Goal: Task Accomplishment & Management: Use online tool/utility

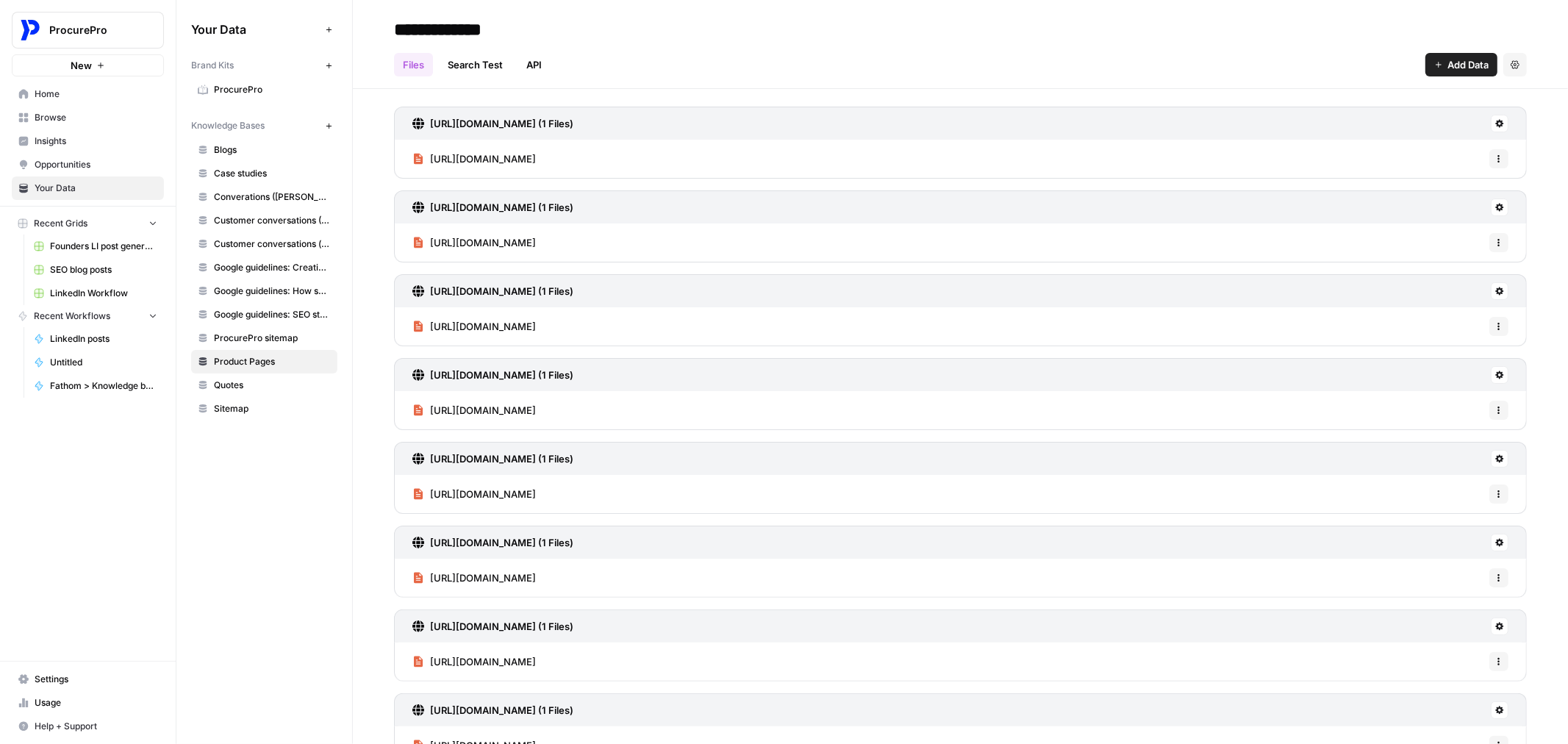
click at [58, 147] on span "Insights" at bounding box center [96, 141] width 123 height 13
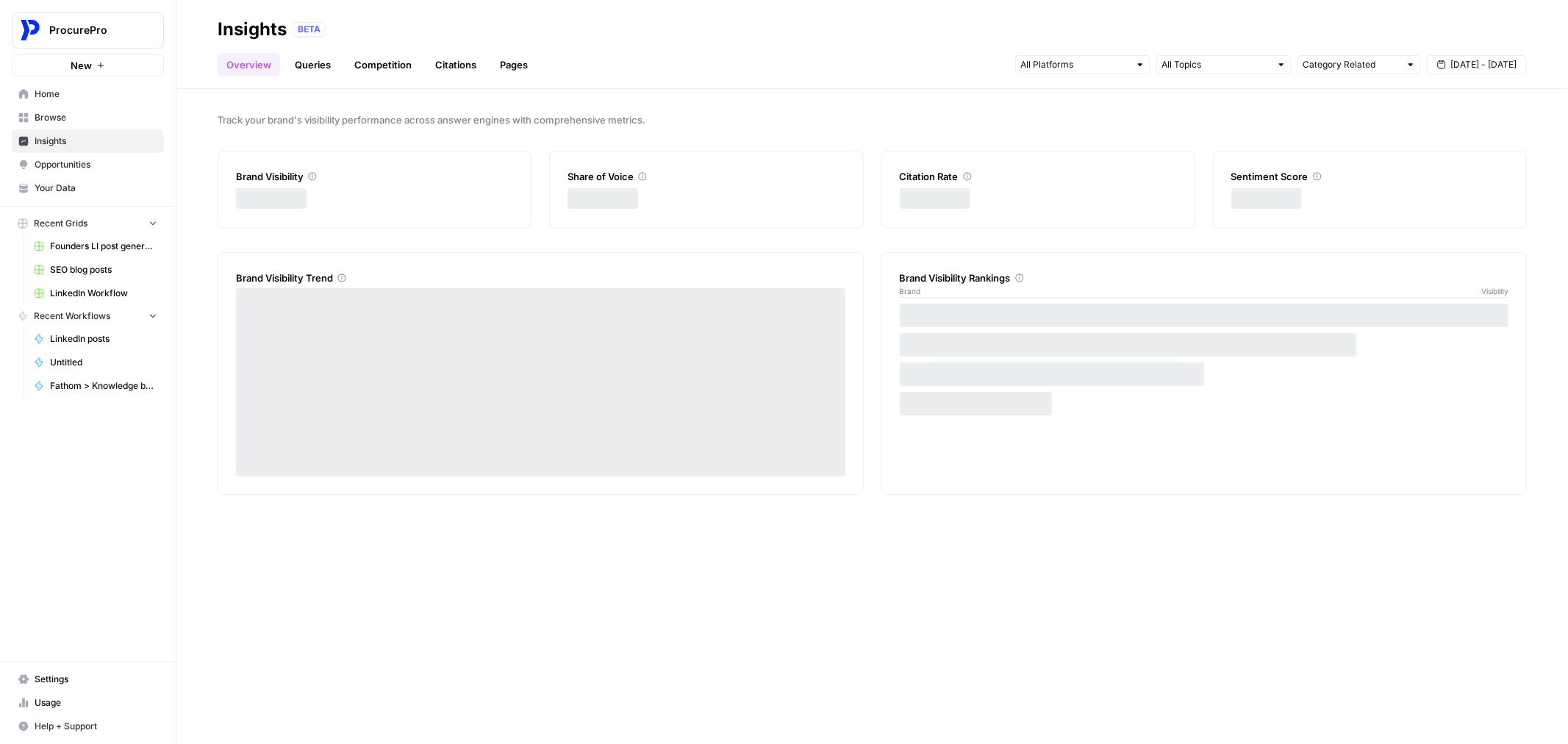
click at [64, 120] on span "Browse" at bounding box center [96, 118] width 123 height 13
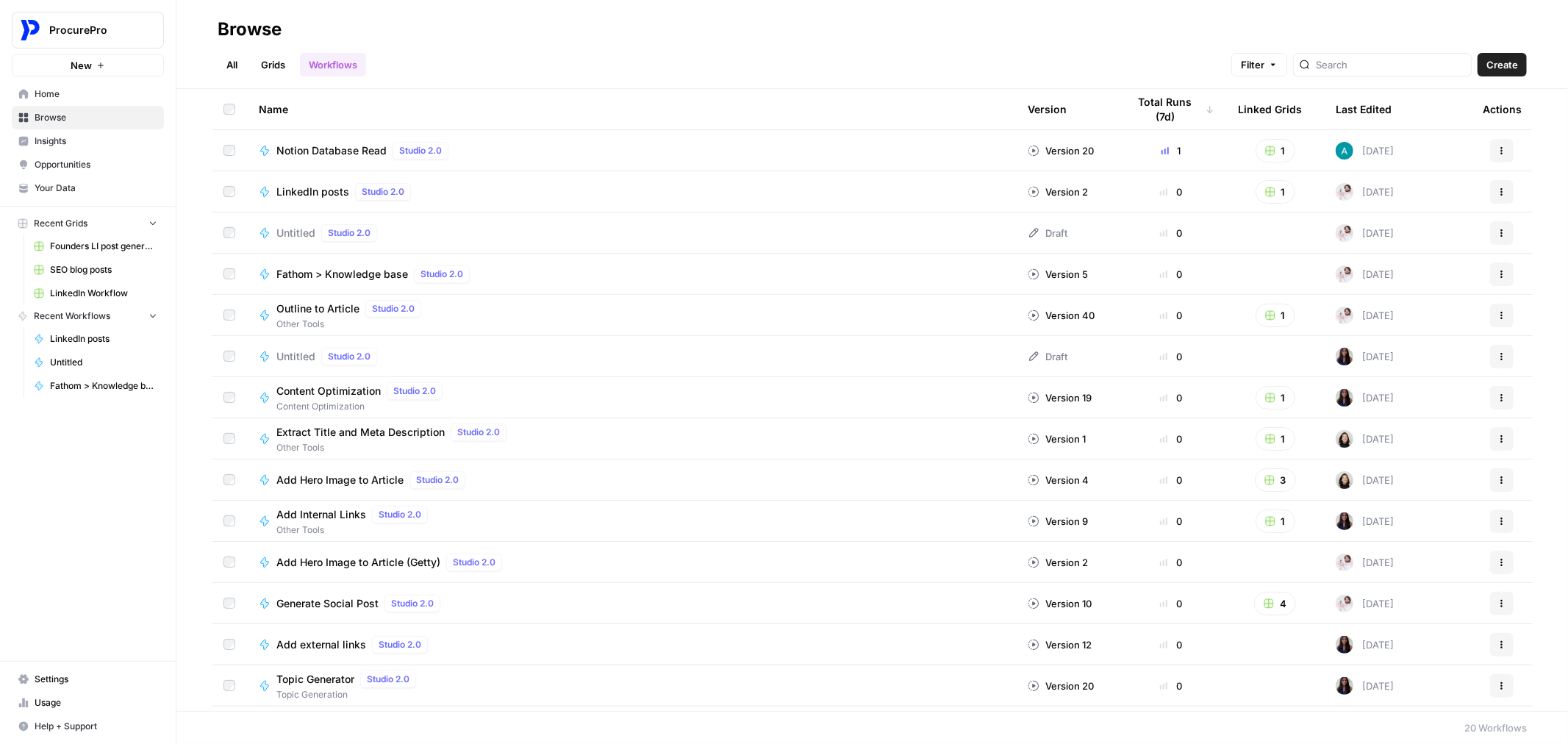
click at [69, 248] on span "Founders LI post generator" at bounding box center [104, 246] width 107 height 13
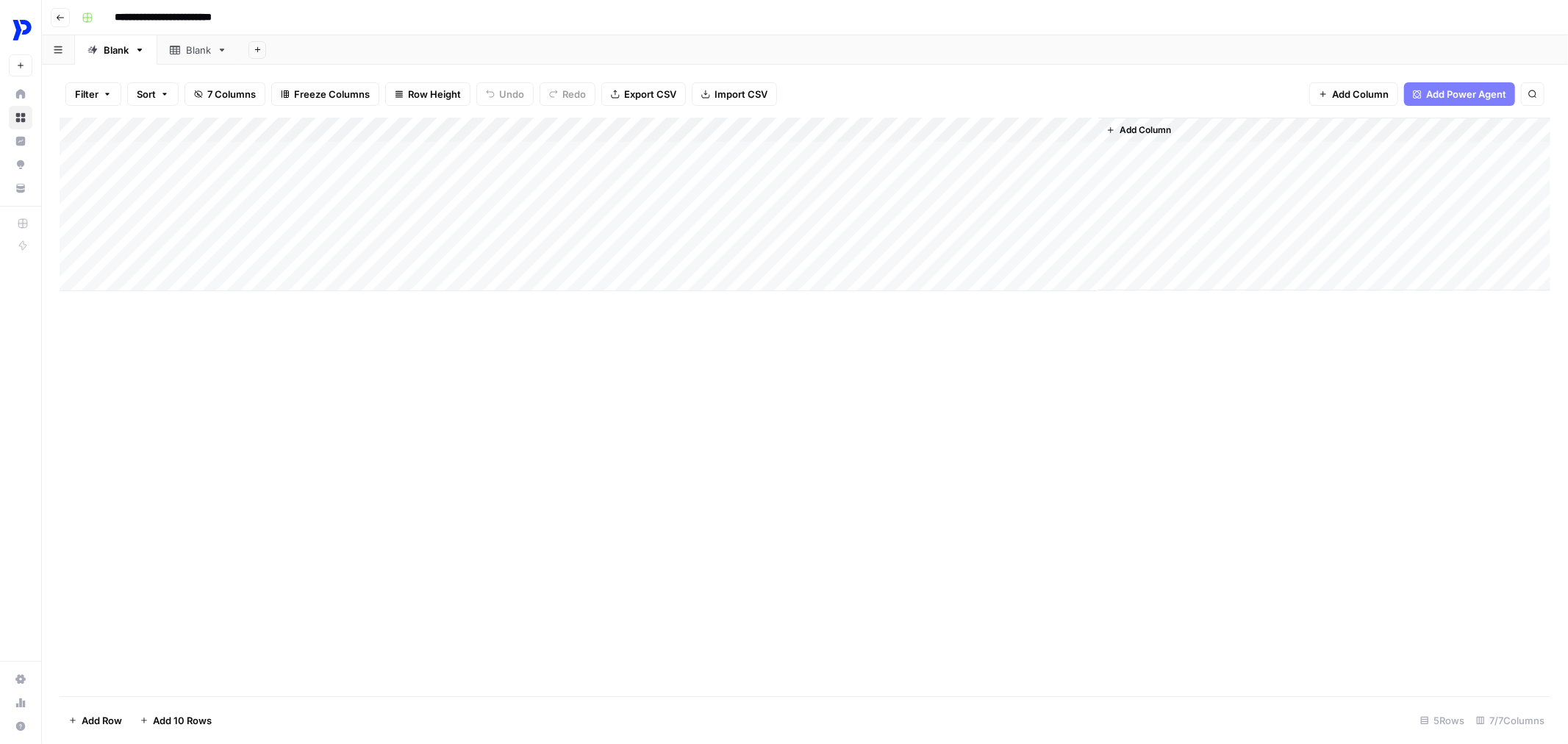
click at [201, 54] on div "Blank" at bounding box center [198, 50] width 25 height 15
click at [269, 123] on span "Add Column" at bounding box center [291, 130] width 51 height 13
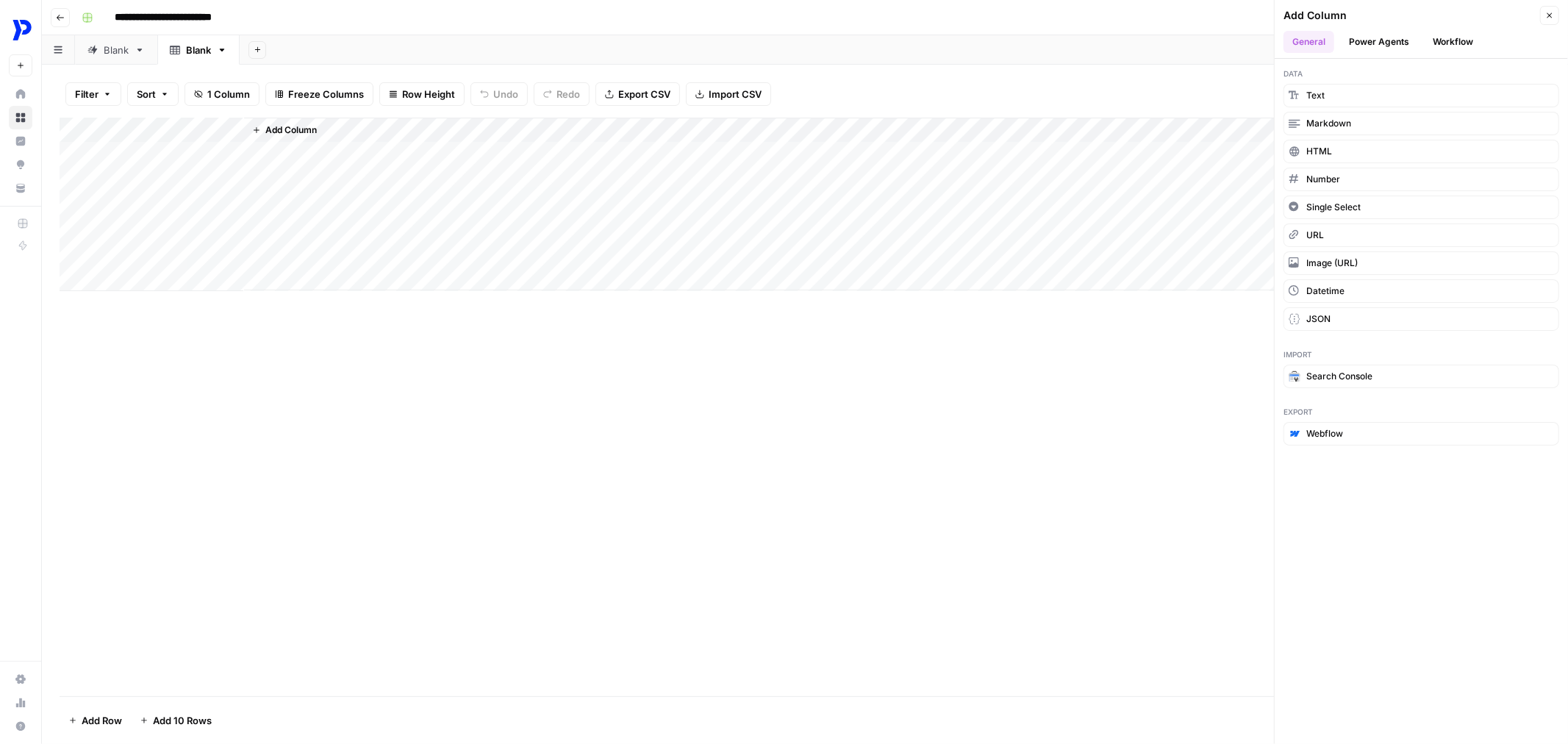
click at [269, 123] on span "Add Column" at bounding box center [291, 130] width 51 height 13
click at [545, 513] on div "Add Column" at bounding box center [804, 406] width 1491 height 578
click at [1399, 41] on button "Power Agents" at bounding box center [1379, 41] width 78 height 22
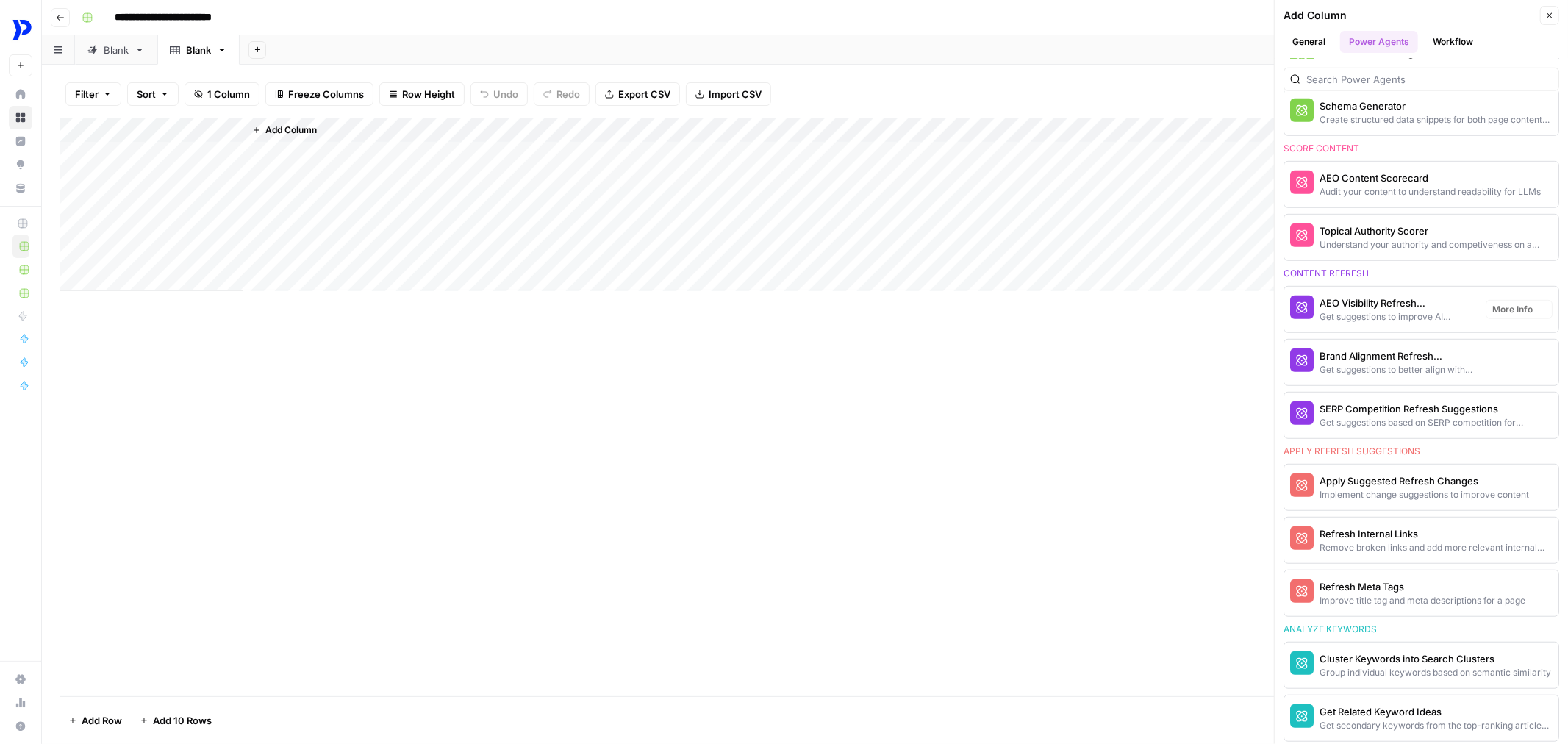
scroll to position [1154, 0]
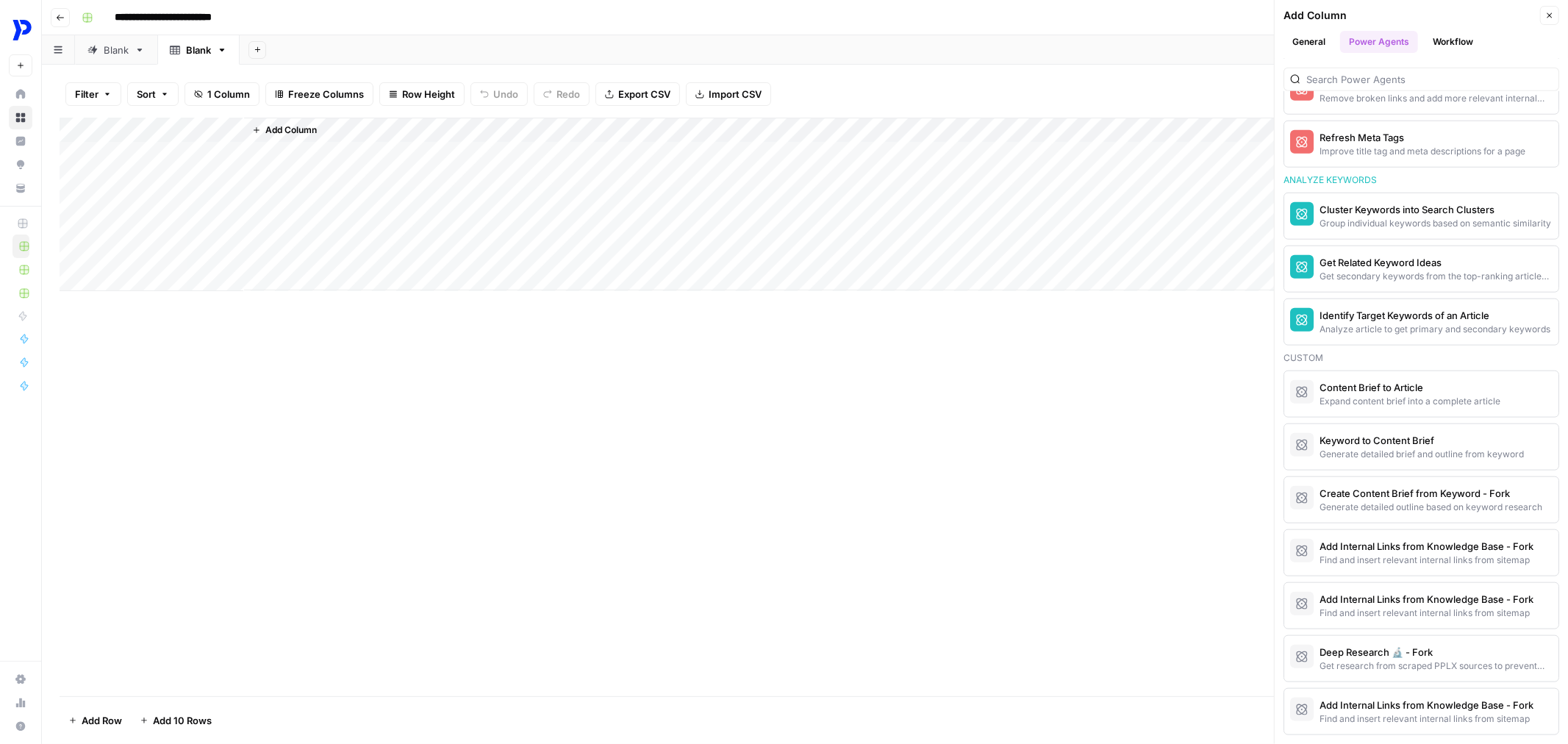
click at [1549, 24] on button "Close" at bounding box center [1550, 15] width 19 height 19
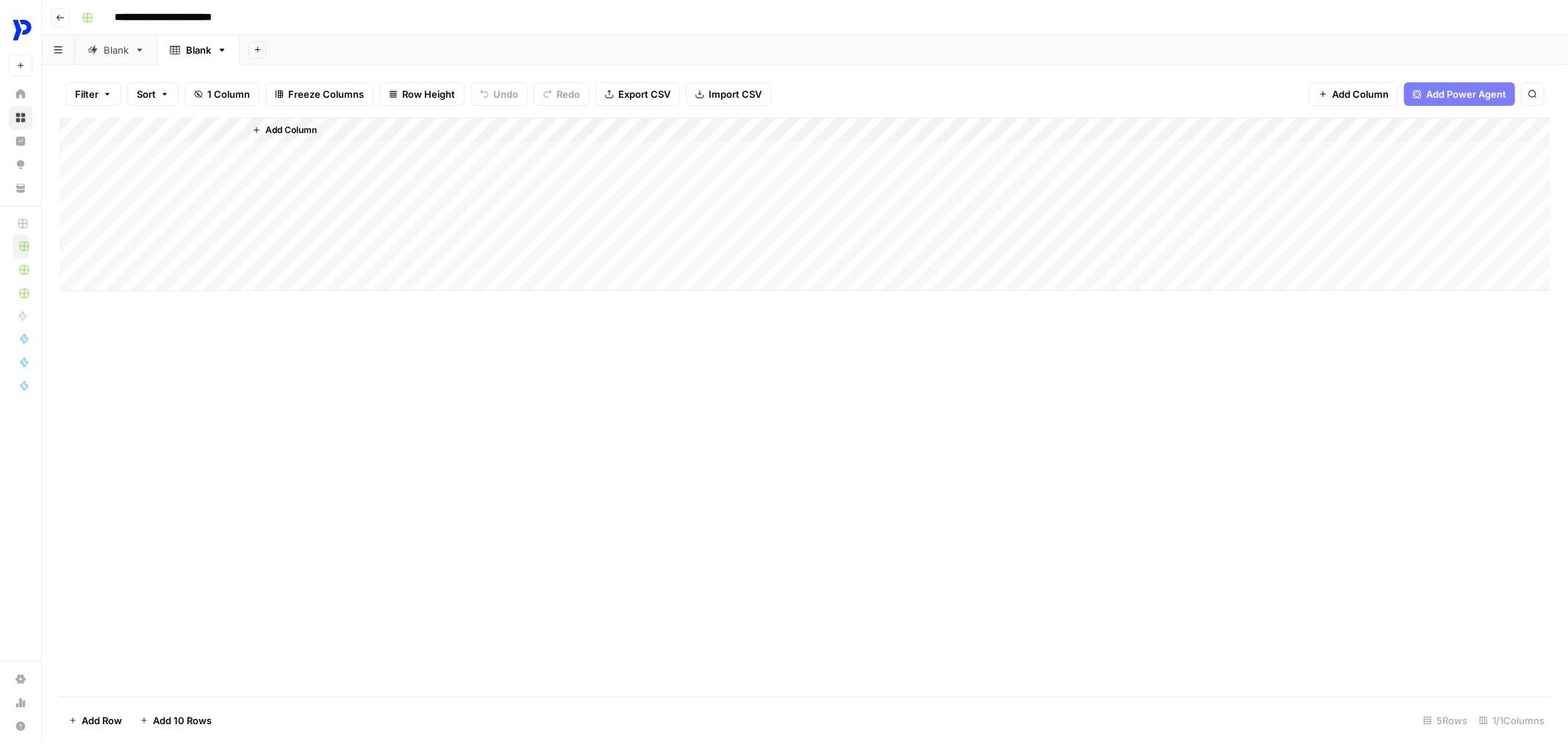
click at [109, 57] on link "Blank" at bounding box center [115, 49] width 82 height 29
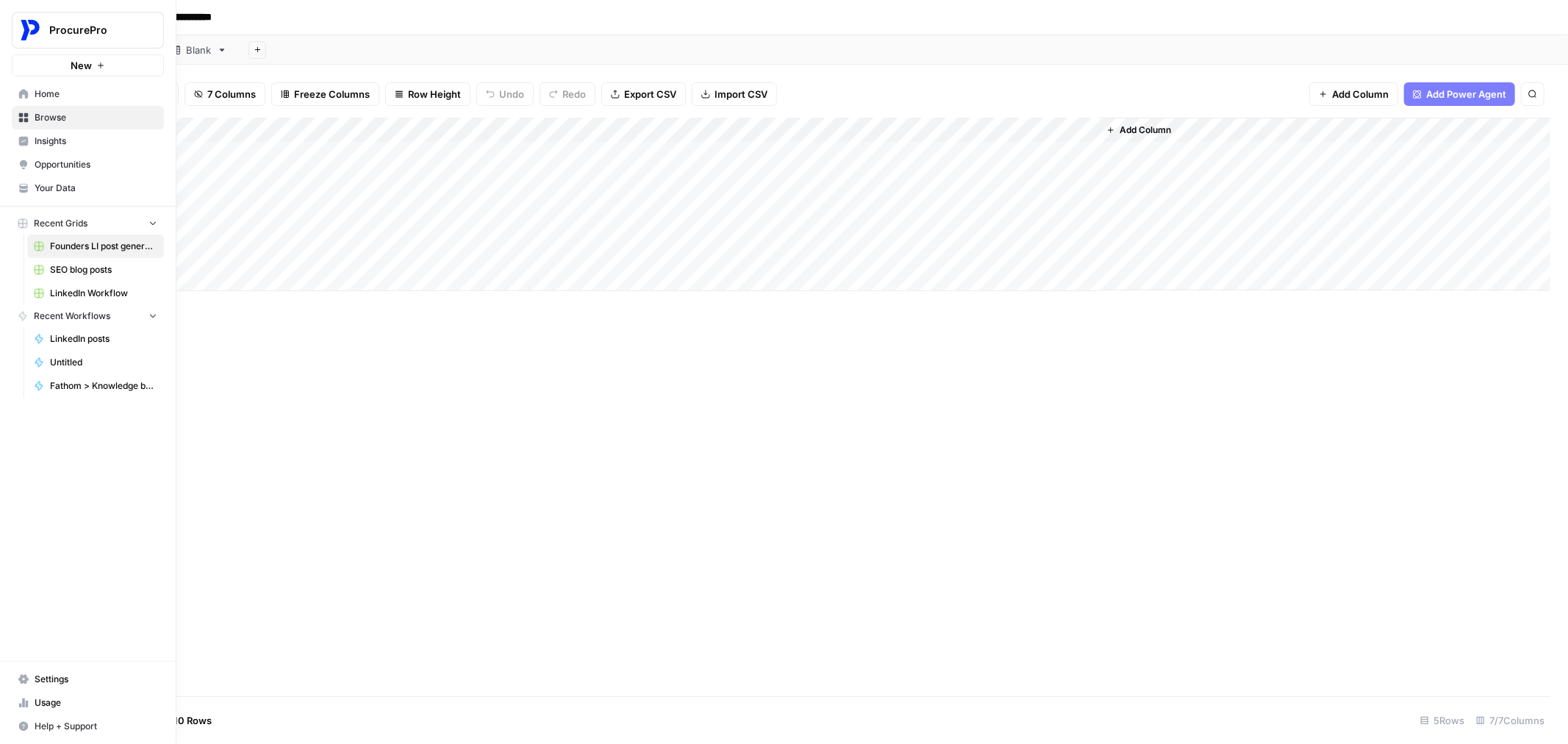
click at [72, 273] on span "SEO blog posts" at bounding box center [104, 269] width 107 height 13
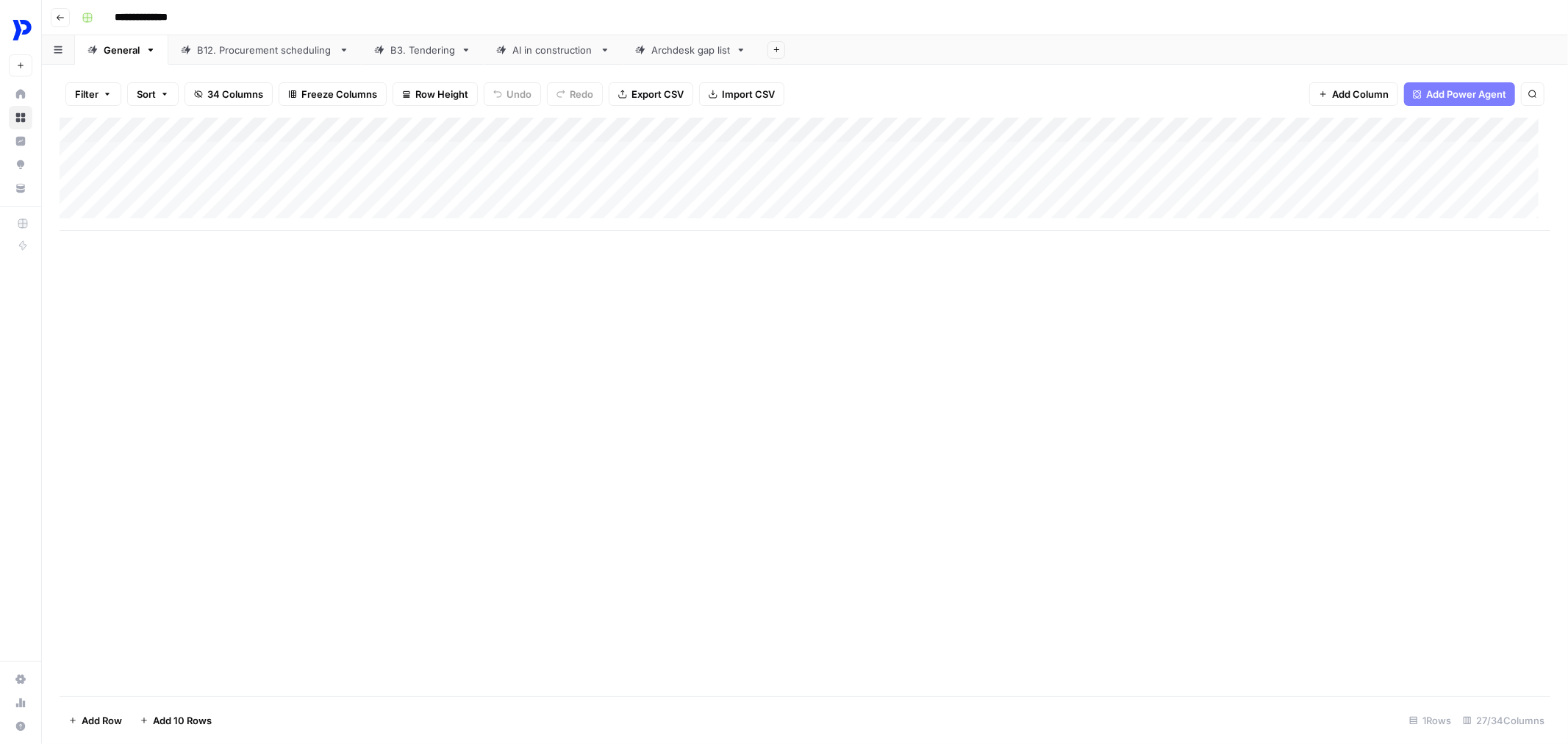
click at [232, 49] on div "B12. Procurement scheduling" at bounding box center [265, 50] width 136 height 15
click at [440, 39] on link "B3. Tendering" at bounding box center [423, 49] width 122 height 29
click at [683, 43] on div "Archdesk gap list" at bounding box center [691, 50] width 79 height 15
click at [774, 49] on icon "button" at bounding box center [777, 49] width 8 height 8
click at [824, 98] on span "Blank" at bounding box center [850, 101] width 108 height 15
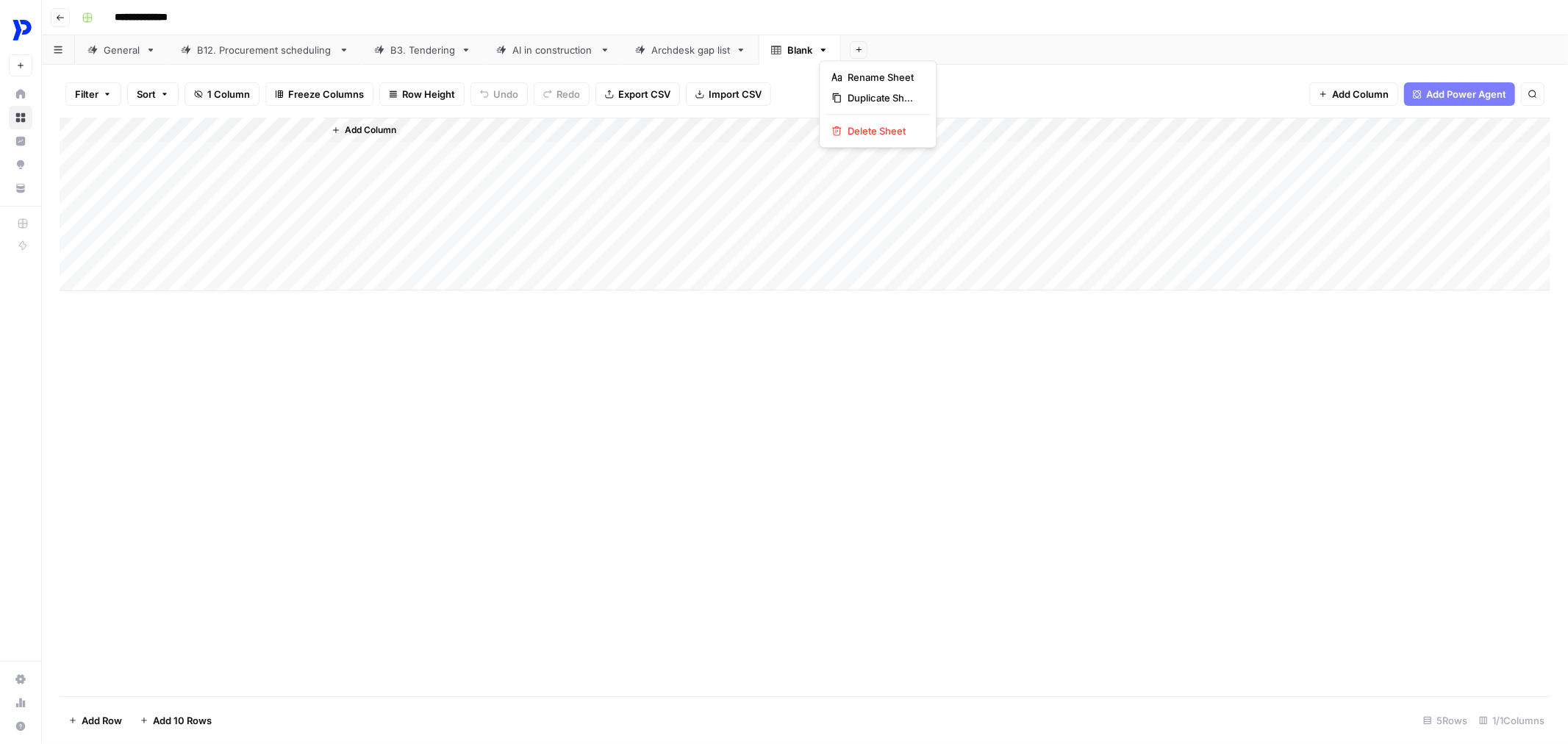
click at [828, 53] on icon "button" at bounding box center [823, 49] width 11 height 11
click at [891, 134] on span "Delete Sheet" at bounding box center [882, 131] width 71 height 15
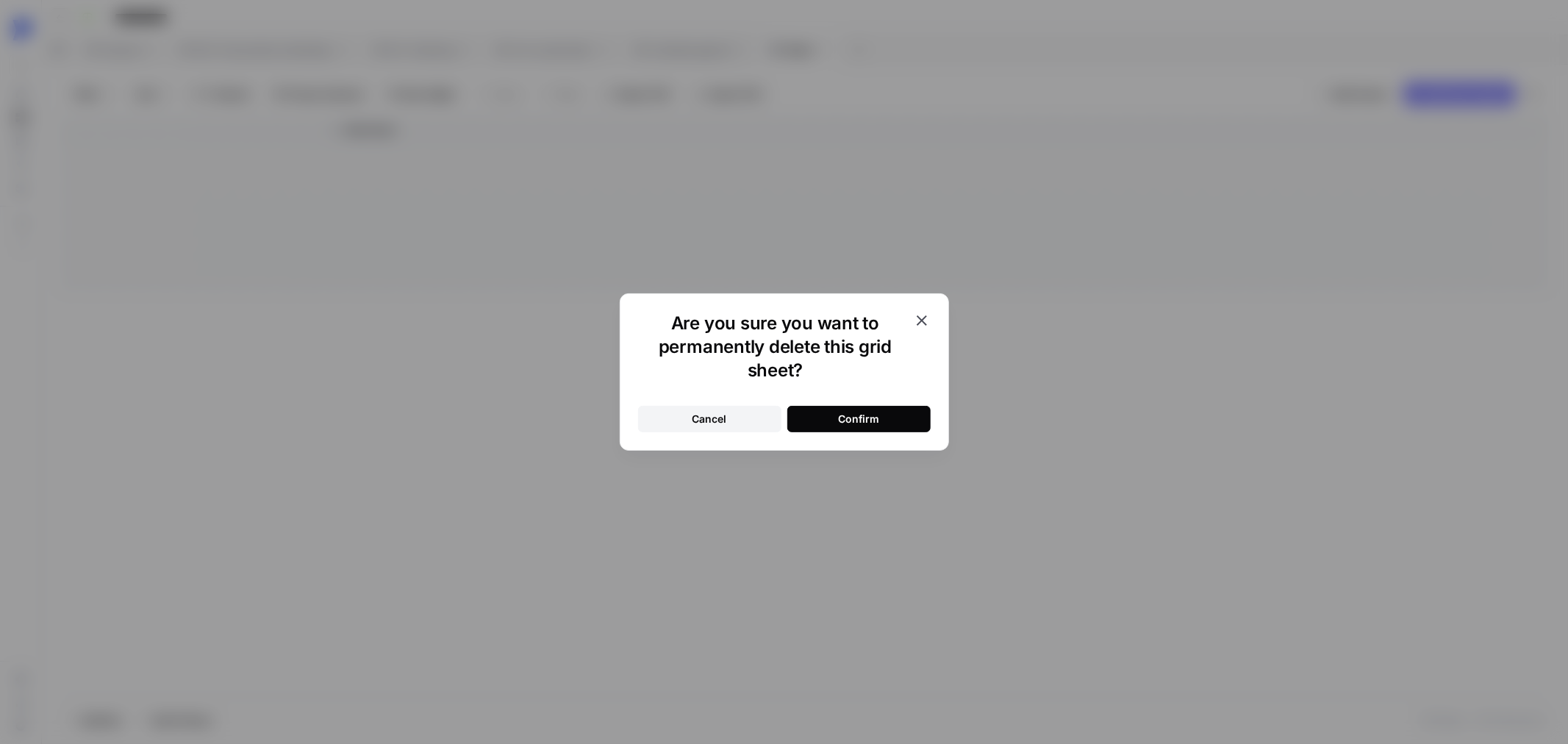
click at [868, 421] on div "Confirm" at bounding box center [859, 419] width 41 height 15
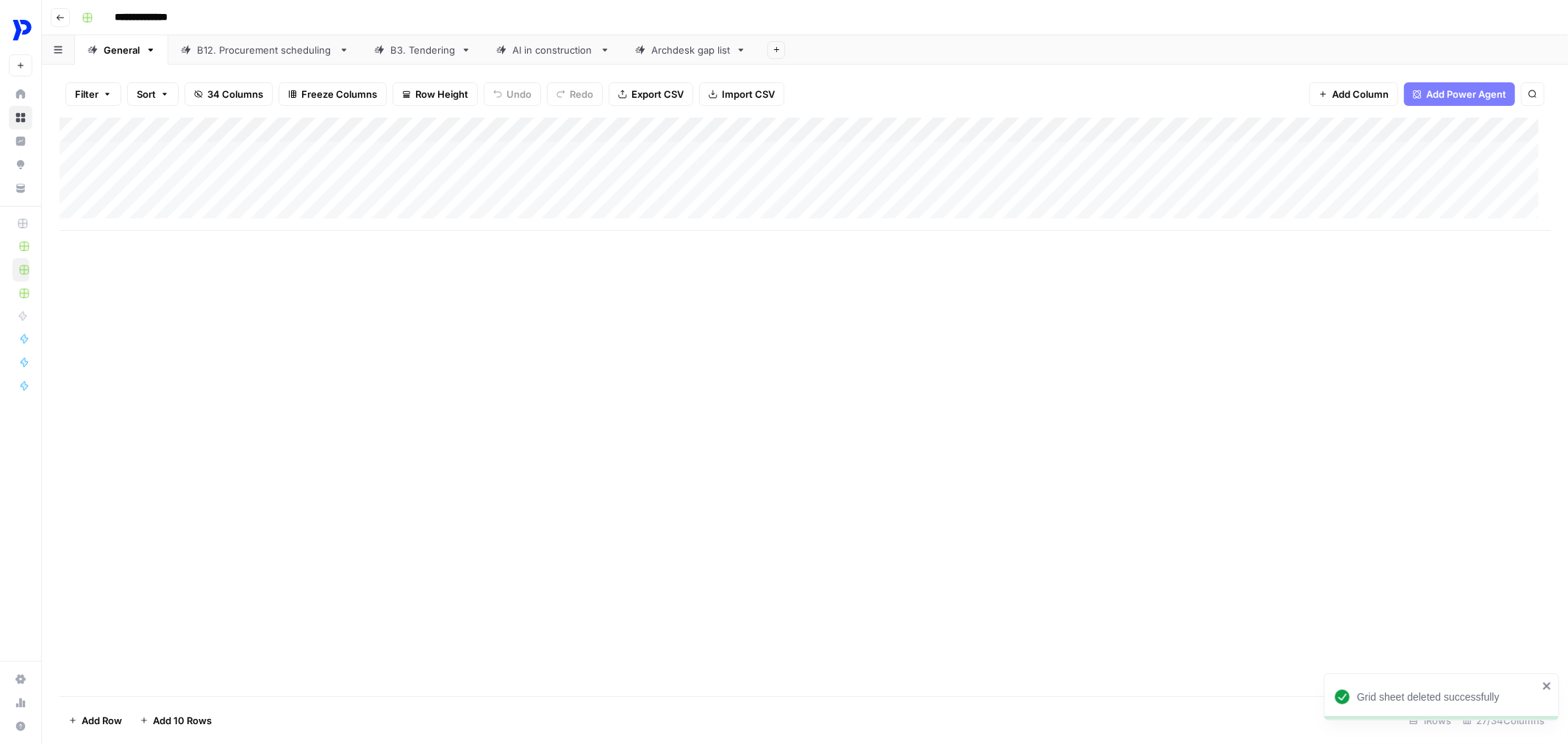
click at [467, 47] on icon at bounding box center [466, 49] width 11 height 11
click at [467, 49] on icon "button" at bounding box center [466, 49] width 11 height 11
click at [498, 93] on span "Duplicate Sheet" at bounding box center [523, 97] width 71 height 15
click at [803, 49] on div "B3. Tendering" at bounding box center [820, 50] width 65 height 15
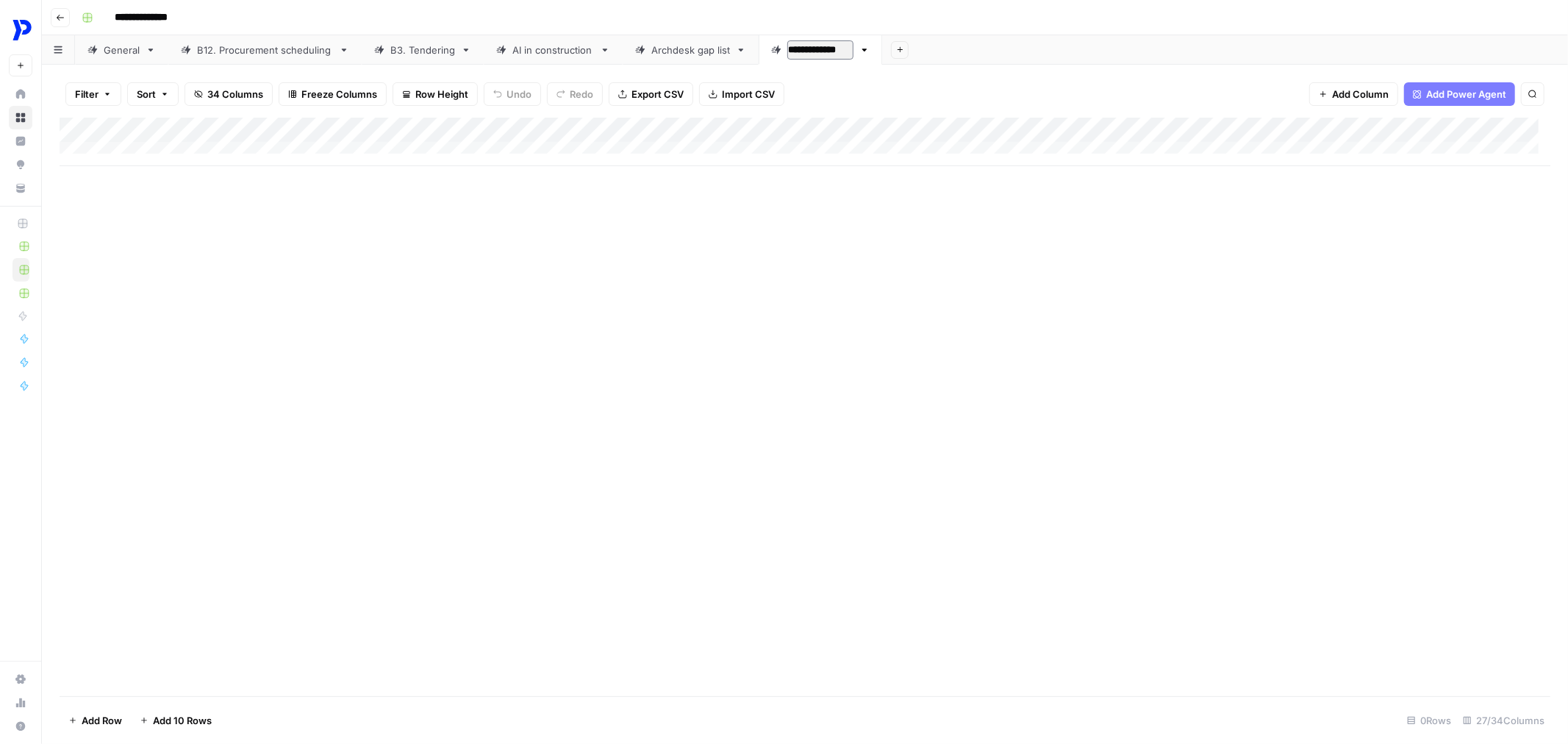
click at [803, 50] on input "**********" at bounding box center [821, 50] width 67 height 19
click at [127, 60] on link "General" at bounding box center [121, 49] width 93 height 29
click at [715, 105] on div "Filter Sort 34 Columns Freeze Columns Row Height Undo Redo Export CSV Import CS…" at bounding box center [804, 94] width 1491 height 47
click at [747, 92] on span "Import CSV" at bounding box center [747, 94] width 53 height 15
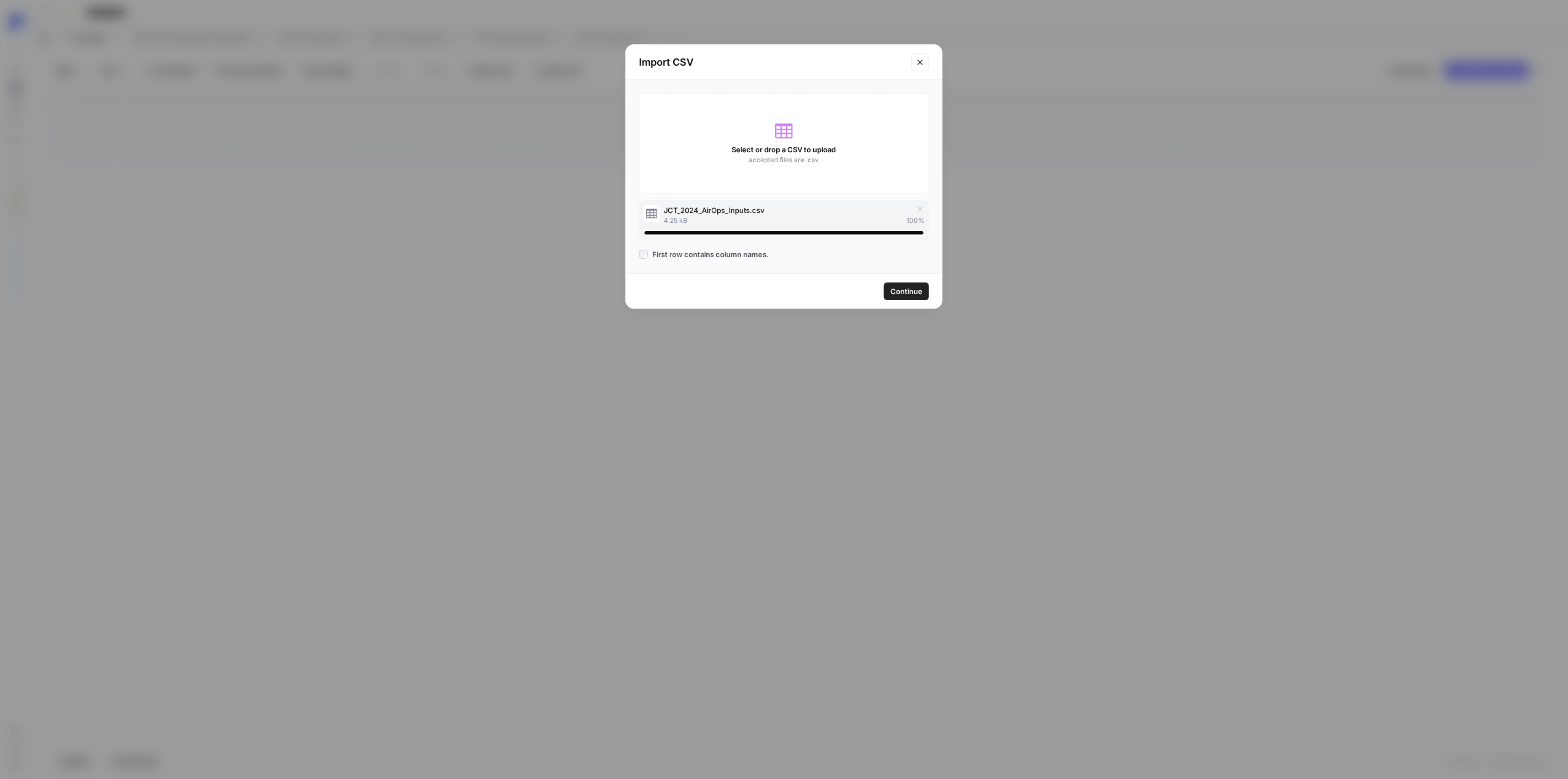
click at [886, 295] on button "Continue" at bounding box center [906, 291] width 45 height 18
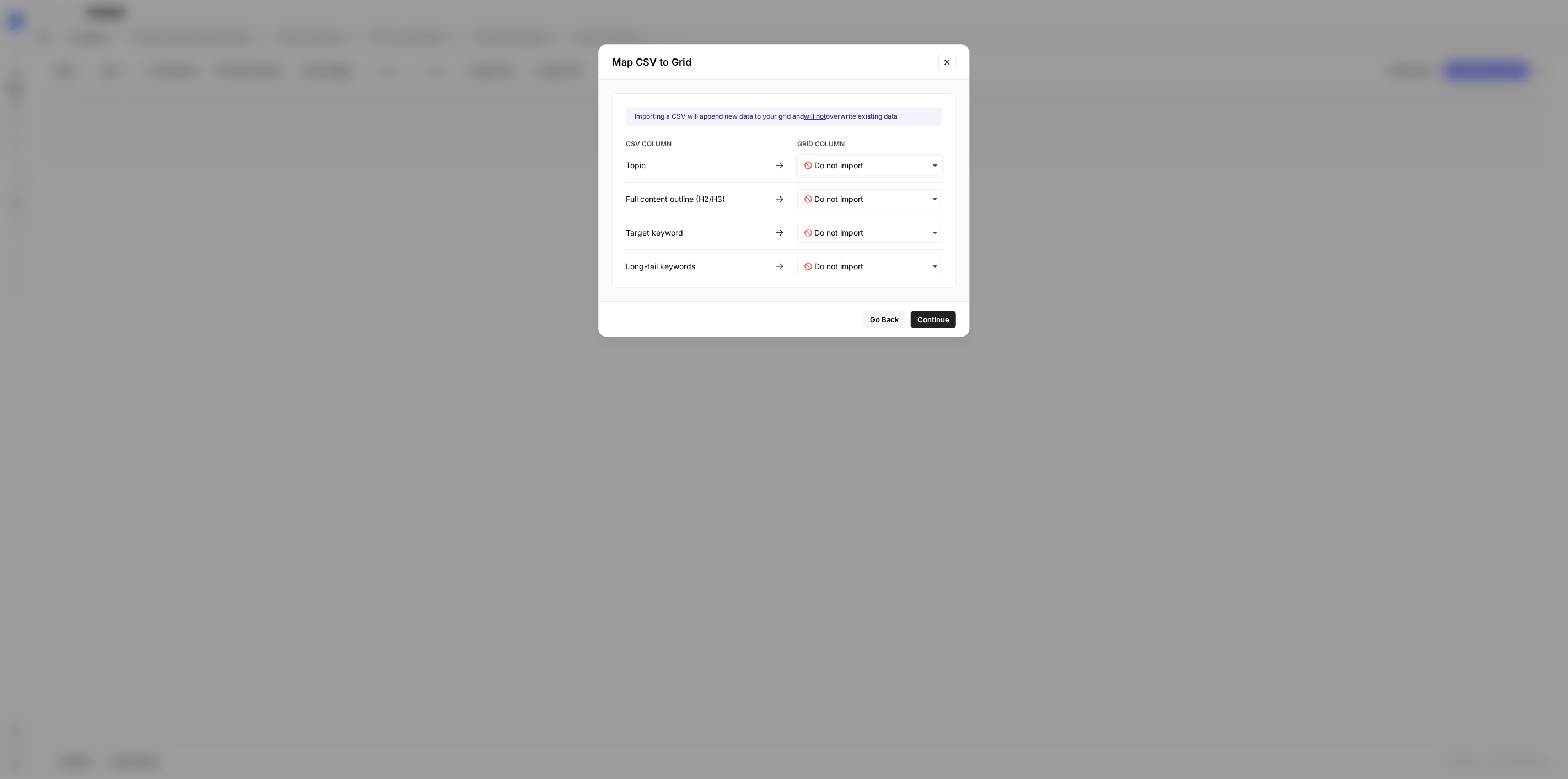
click at [841, 161] on input "text" at bounding box center [875, 166] width 121 height 11
click at [826, 191] on span "Topic" at bounding box center [821, 195] width 17 height 10
click at [847, 195] on \(H2\/H3\)-mapping "text" at bounding box center [875, 199] width 121 height 11
click at [674, 325] on div "Go Back Continue" at bounding box center [784, 319] width 371 height 35
click at [860, 199] on \(H2\/H3\)-mapping "text" at bounding box center [875, 199] width 121 height 11
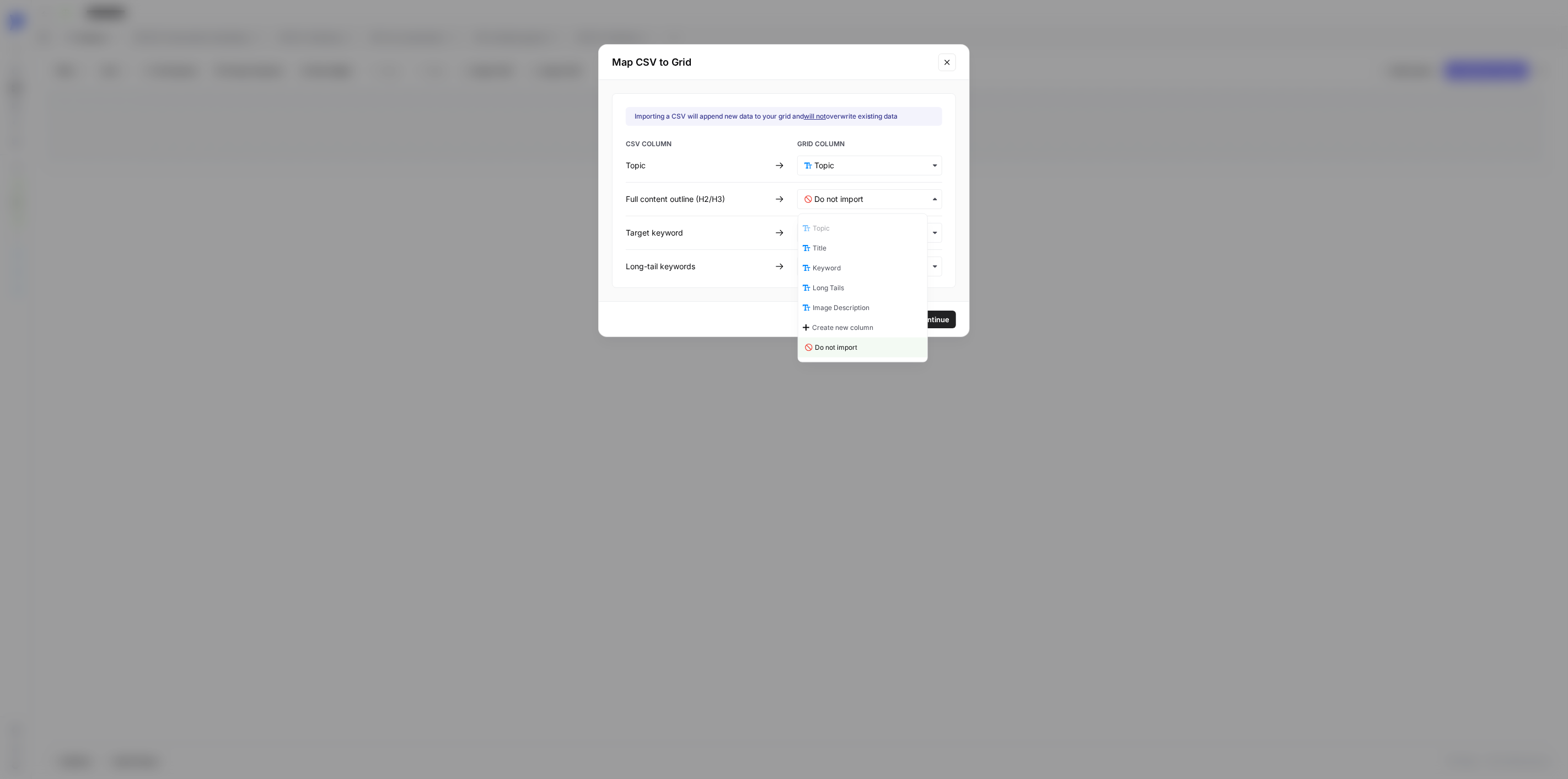
drag, startPoint x: 708, startPoint y: 327, endPoint x: 775, endPoint y: 282, distance: 80.7
click at [708, 326] on div "Go Back Continue" at bounding box center [784, 319] width 371 height 35
click at [835, 238] on keyword-mapping "text" at bounding box center [875, 233] width 121 height 11
click at [715, 300] on div "Importing a CSV will append new data to your grid and will not overwrite existi…" at bounding box center [784, 190] width 371 height 221
click at [943, 63] on icon "Close modal" at bounding box center [947, 62] width 9 height 9
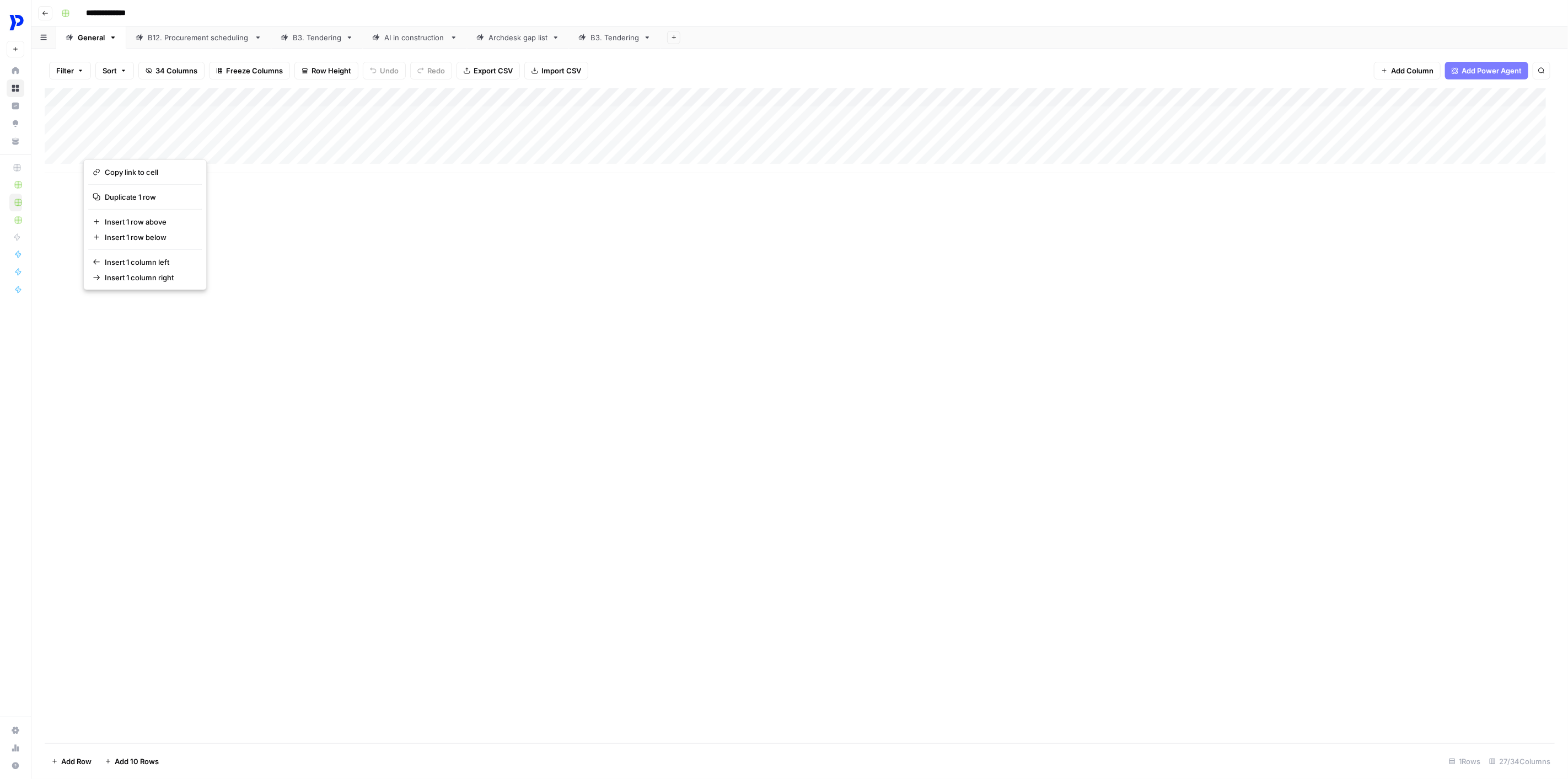
click at [333, 241] on div "Add Column" at bounding box center [799, 415] width 1510 height 655
click at [565, 68] on span "Import CSV" at bounding box center [561, 71] width 40 height 11
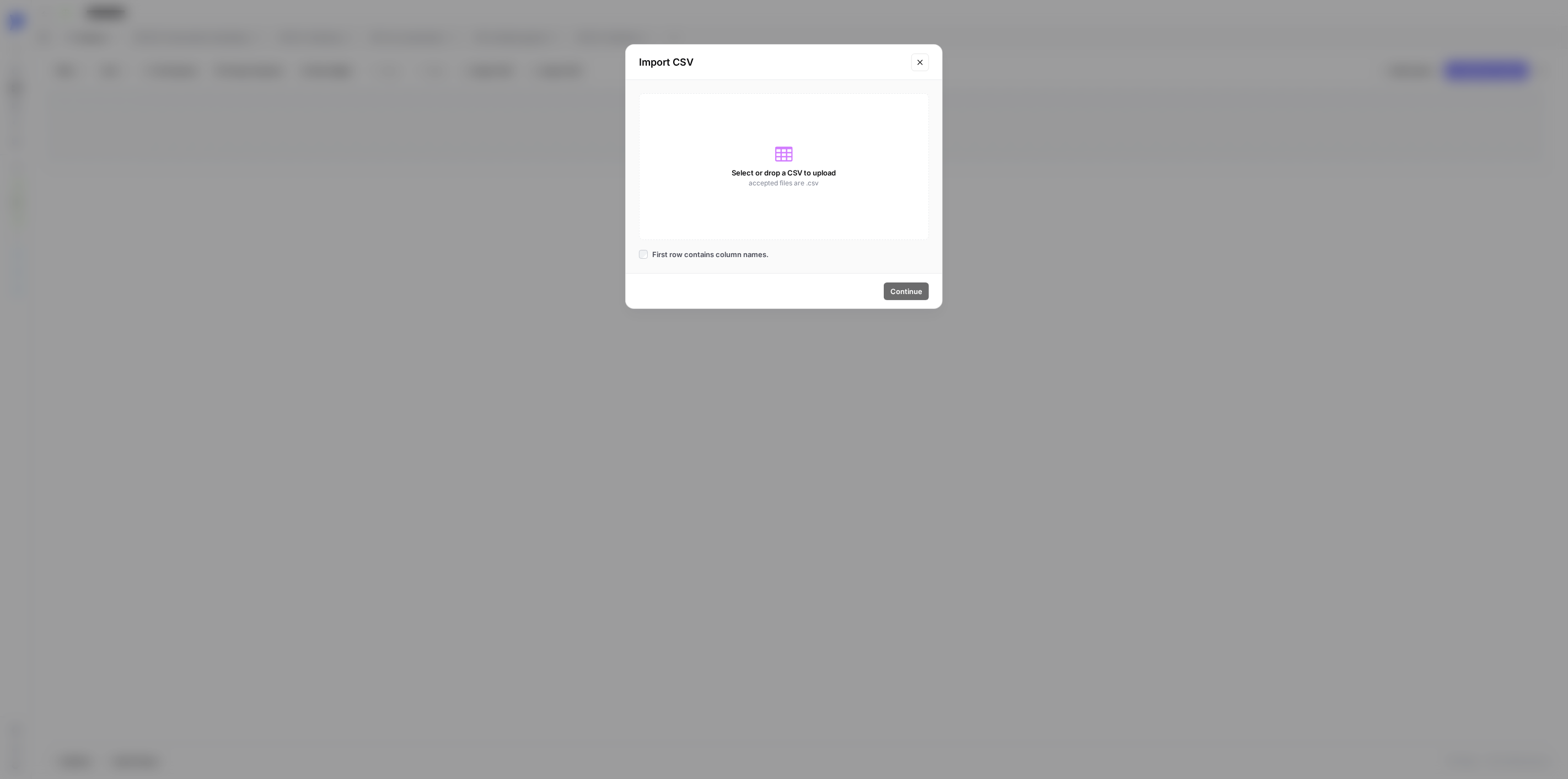
click at [1132, 558] on div "Import CSV Select or drop a CSV to upload accepted files are .csv First row con…" at bounding box center [784, 389] width 1568 height 779
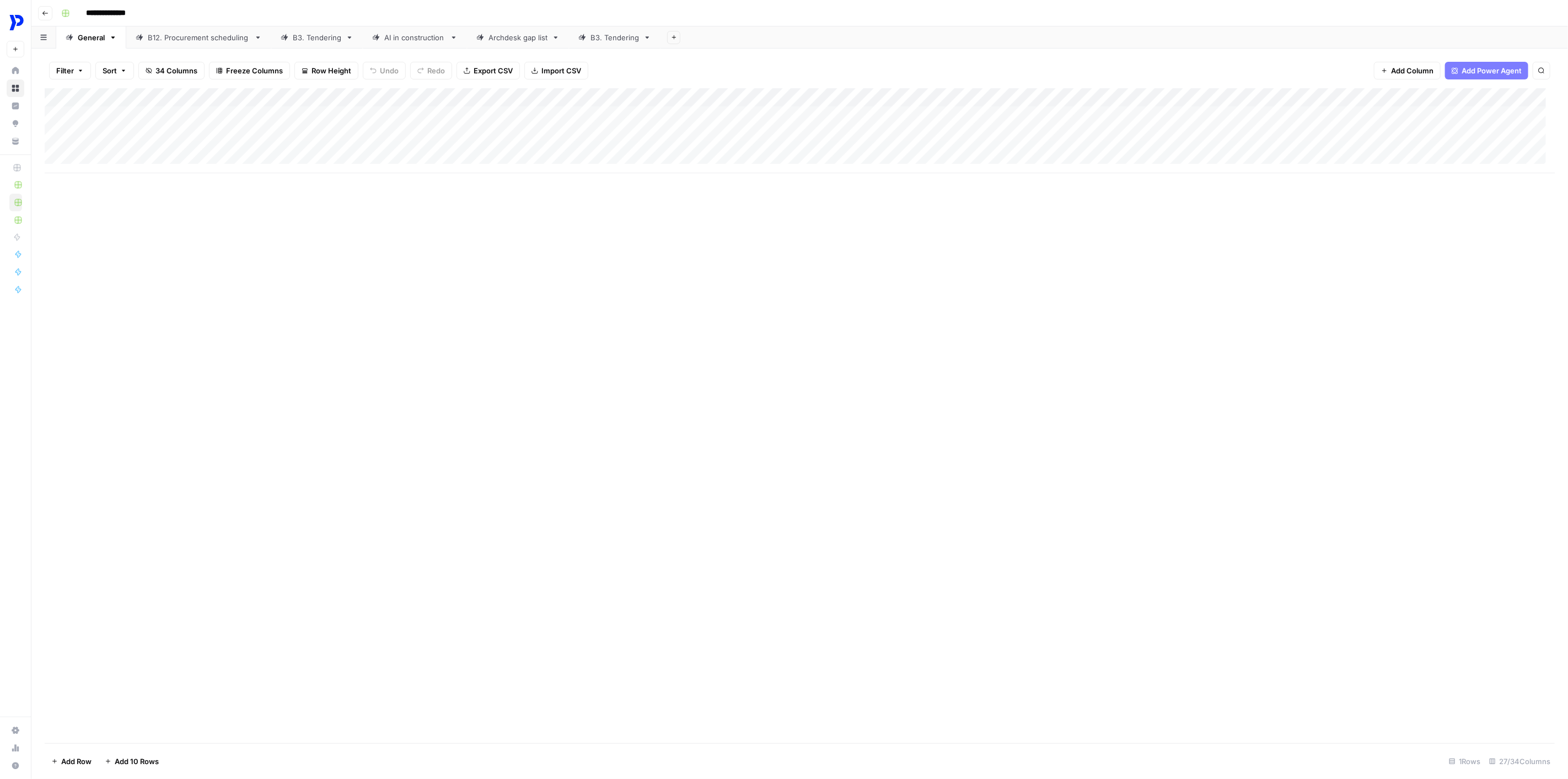
click at [96, 40] on div "General" at bounding box center [91, 38] width 27 height 11
type input "*********"
click at [233, 122] on div "Add Column" at bounding box center [799, 130] width 1510 height 85
click at [494, 126] on div "Add Column" at bounding box center [799, 130] width 1510 height 85
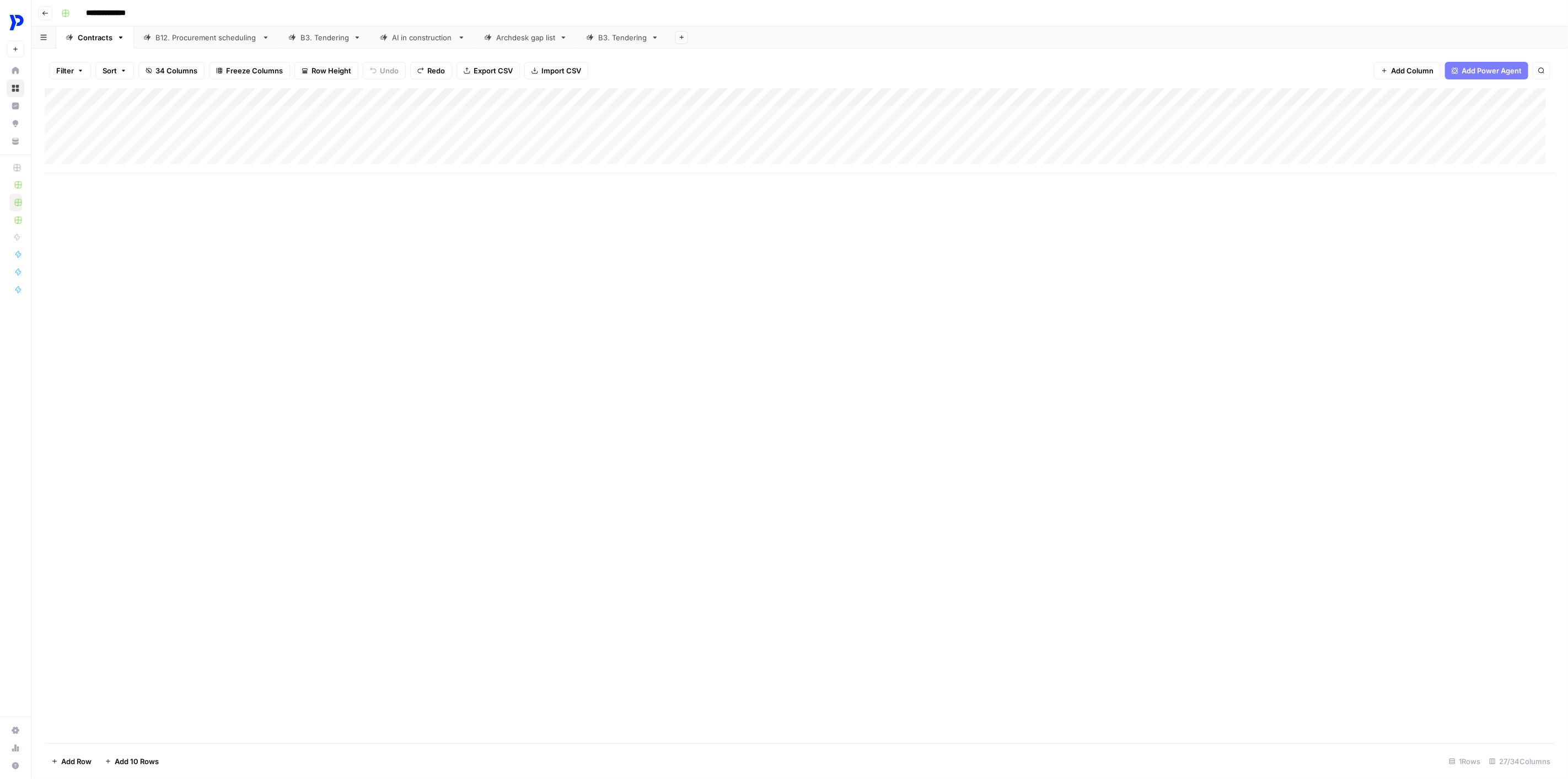
click at [102, 161] on div "Add Column" at bounding box center [799, 130] width 1510 height 85
click at [141, 302] on div "Add Column" at bounding box center [799, 415] width 1510 height 655
click at [114, 211] on div "Add Column" at bounding box center [799, 155] width 1510 height 133
drag, startPoint x: 172, startPoint y: 129, endPoint x: 483, endPoint y: 278, distance: 344.9
click at [483, 278] on div "Add Column" at bounding box center [799, 415] width 1510 height 655
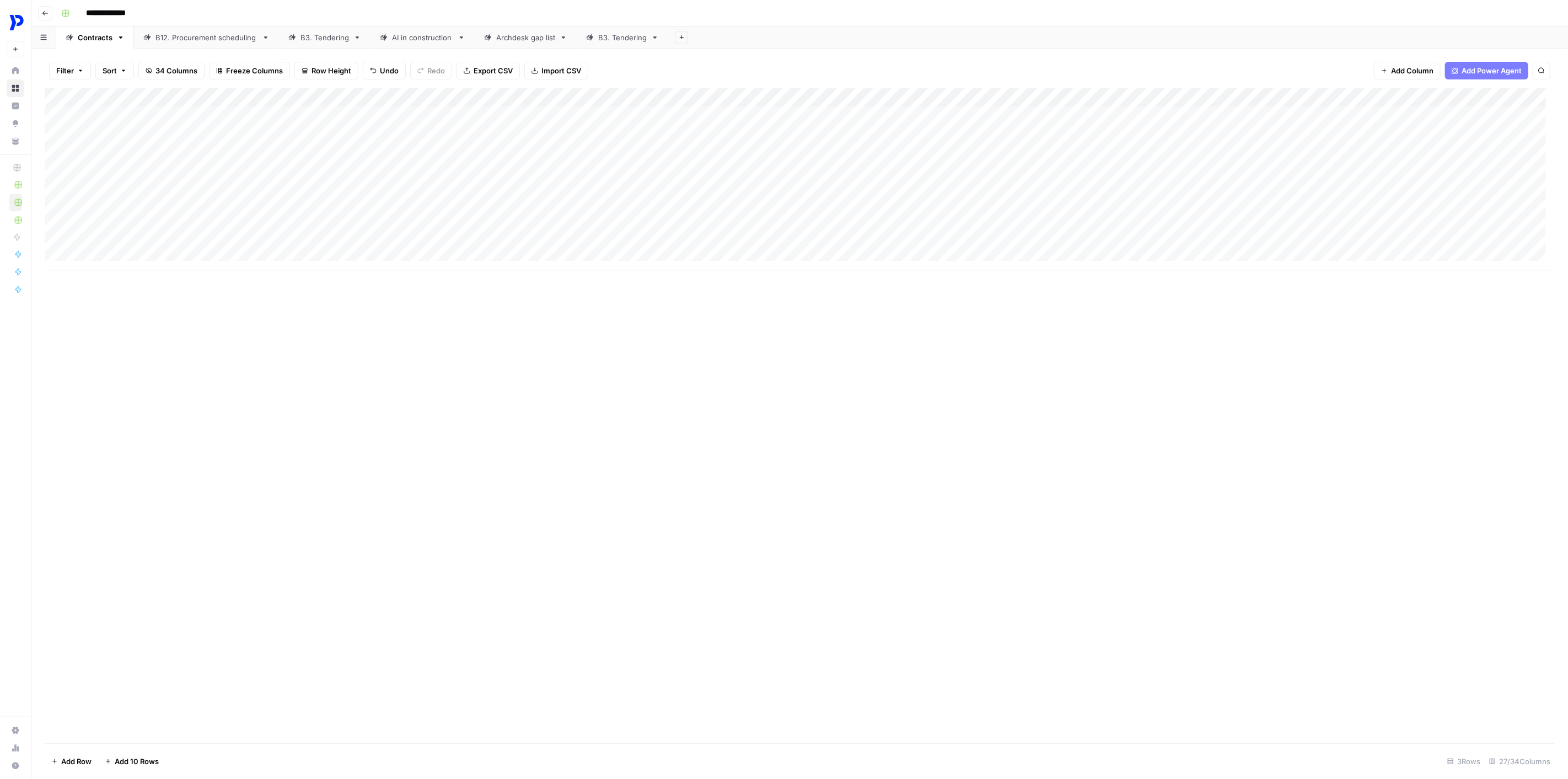
scroll to position [9, 0]
click at [561, 73] on span "Import CSV" at bounding box center [561, 71] width 40 height 11
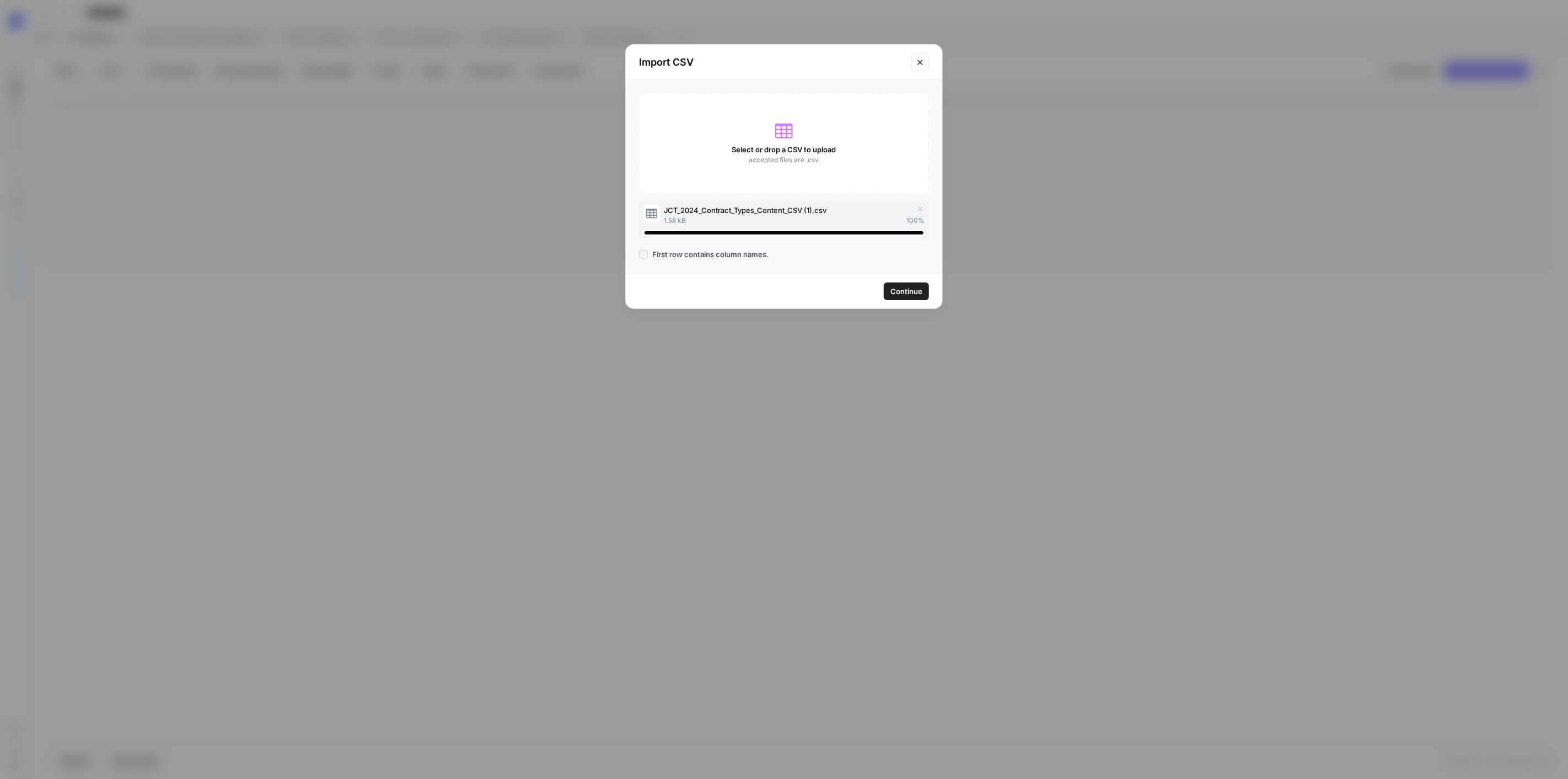
click at [905, 294] on span "Continue" at bounding box center [906, 291] width 32 height 11
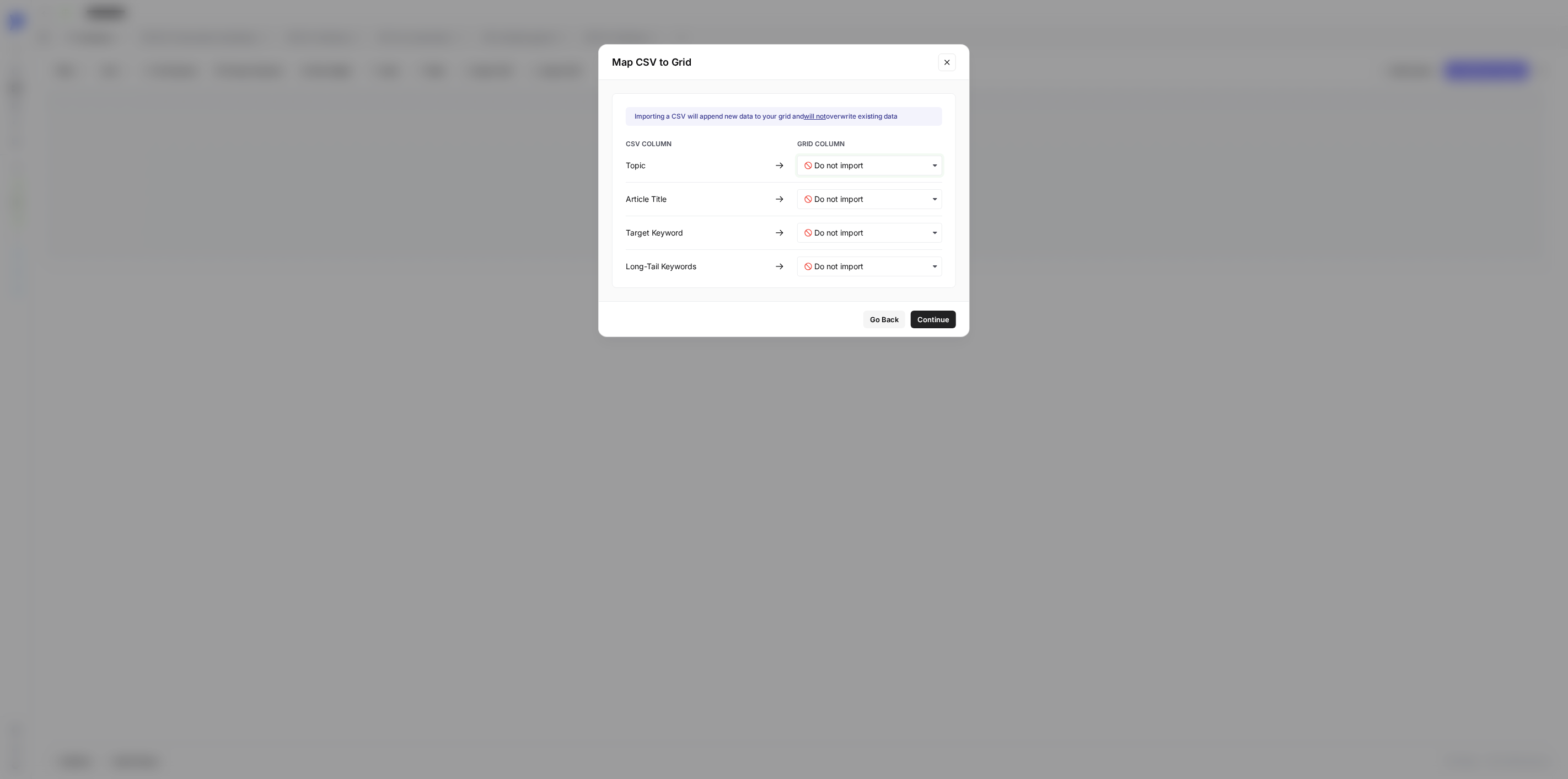
click at [857, 168] on input "text" at bounding box center [875, 166] width 121 height 11
click at [844, 192] on div "Topic" at bounding box center [863, 195] width 129 height 20
click at [844, 192] on div "button" at bounding box center [870, 199] width 145 height 20
click at [816, 250] on span "Title" at bounding box center [821, 248] width 14 height 10
click at [841, 235] on Keyword-mapping "text" at bounding box center [875, 233] width 121 height 11
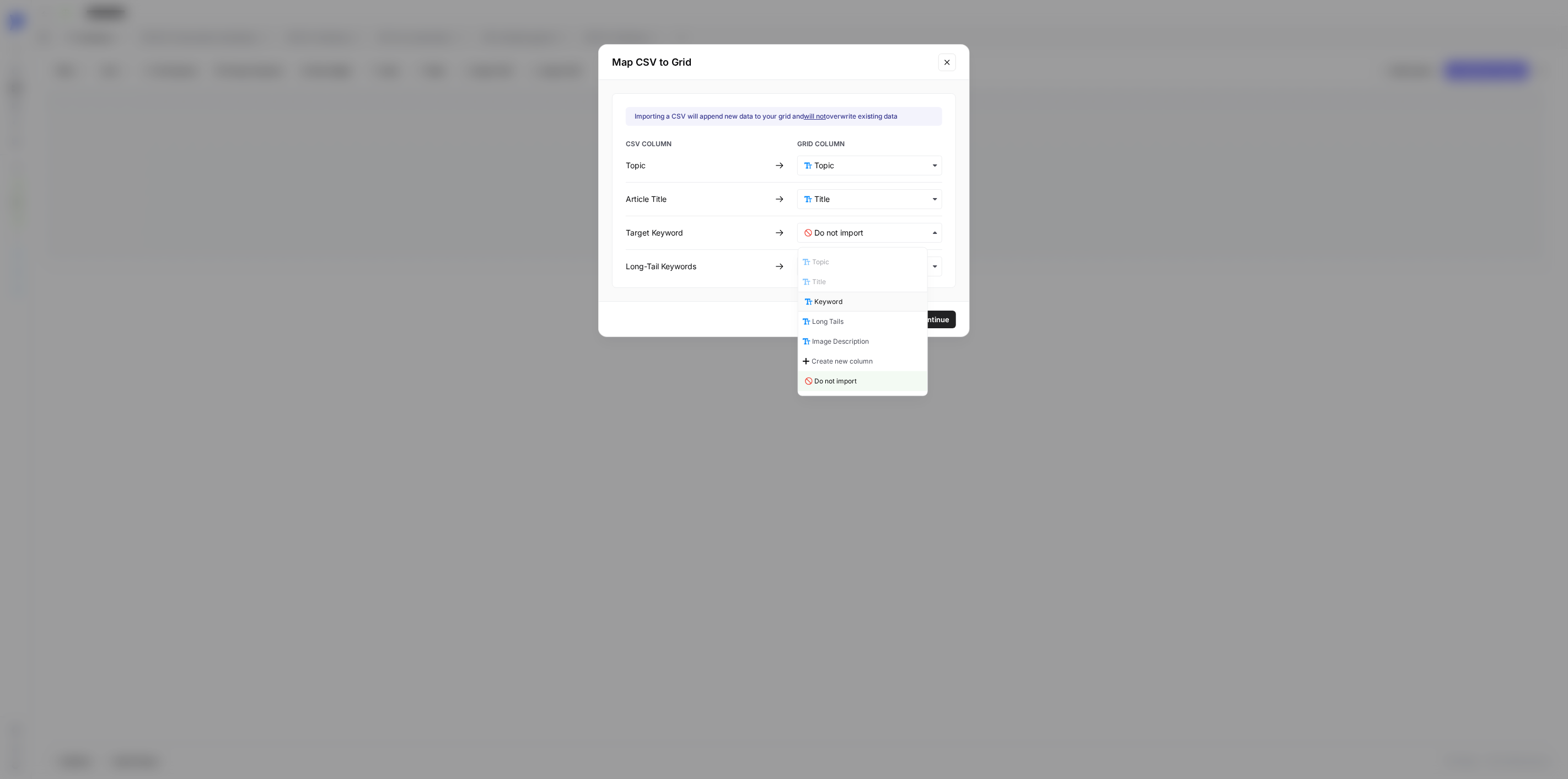
click at [824, 300] on span "Keyword" at bounding box center [828, 301] width 28 height 10
click at [833, 272] on Keywords-mapping "text" at bounding box center [875, 266] width 121 height 11
click at [844, 354] on span "Long Tails" at bounding box center [830, 355] width 32 height 10
click at [922, 308] on div "Go Back Continue" at bounding box center [784, 319] width 371 height 35
click at [917, 322] on span "Continue" at bounding box center [933, 319] width 32 height 11
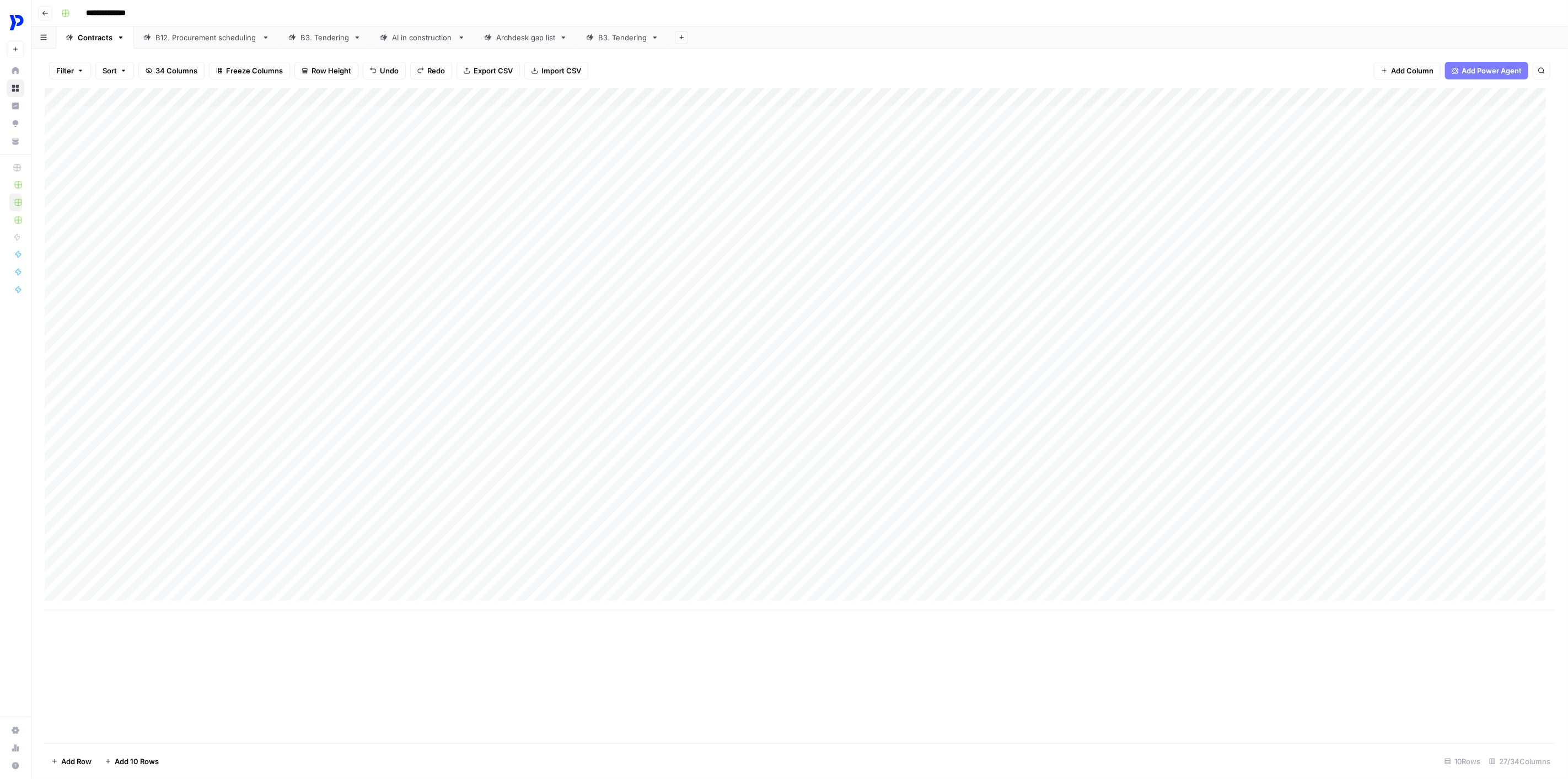
scroll to position [0, 0]
click at [51, 228] on div "Add Column" at bounding box center [799, 349] width 1510 height 522
click at [59, 177] on div "Add Column" at bounding box center [799, 349] width 1510 height 522
click at [56, 127] on div "Add Column" at bounding box center [799, 349] width 1510 height 522
click at [59, 225] on div "Add Column" at bounding box center [799, 349] width 1510 height 522
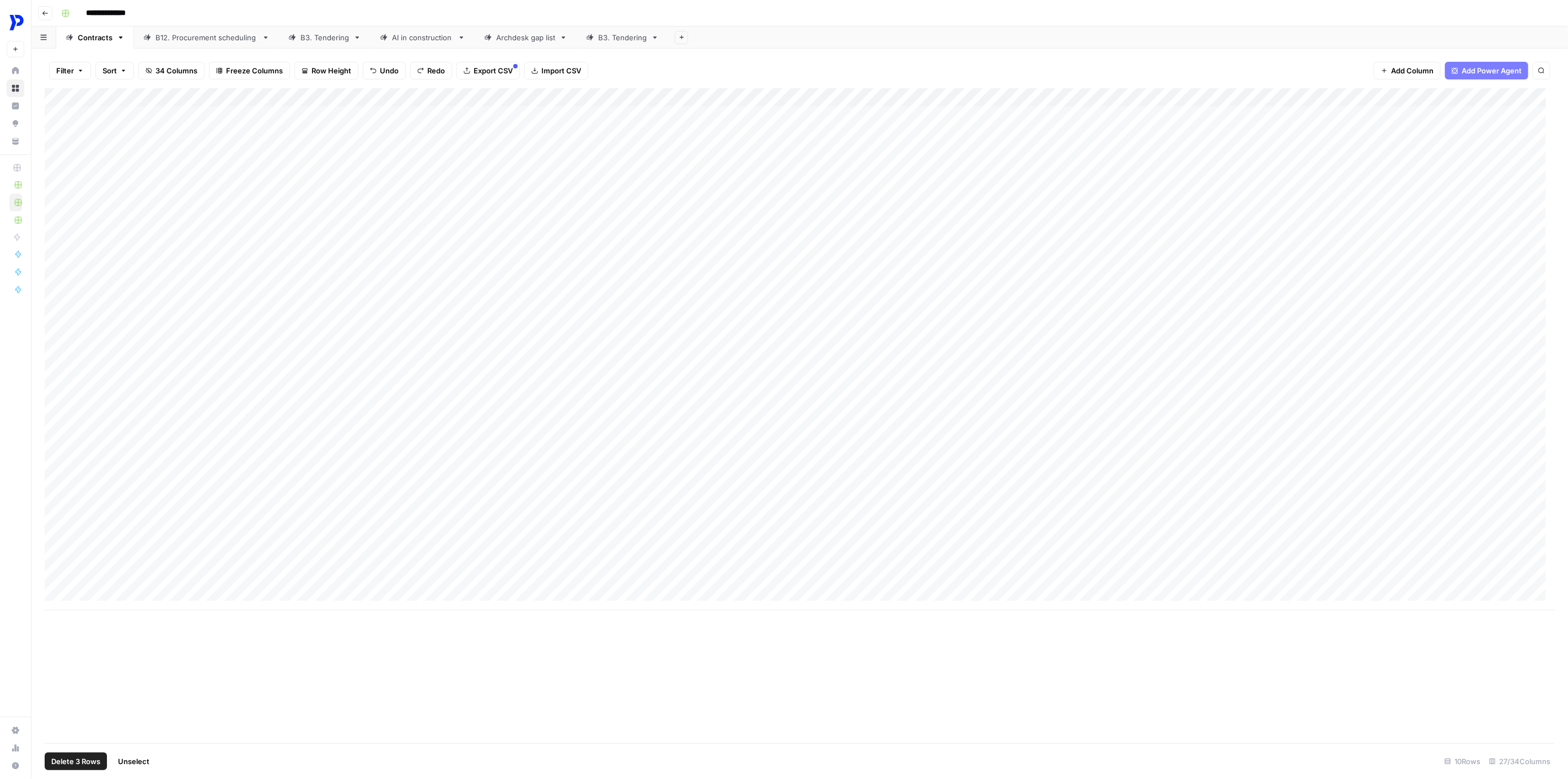
click at [79, 558] on span "Delete 3 Rows" at bounding box center [75, 761] width 49 height 11
click at [746, 125] on span "Delete" at bounding box center [744, 127] width 24 height 11
click at [410, 481] on div "Add Column" at bounding box center [799, 415] width 1510 height 655
click at [273, 552] on div "Add Column" at bounding box center [799, 415] width 1510 height 655
click at [193, 421] on div "Add Column" at bounding box center [799, 277] width 1510 height 376
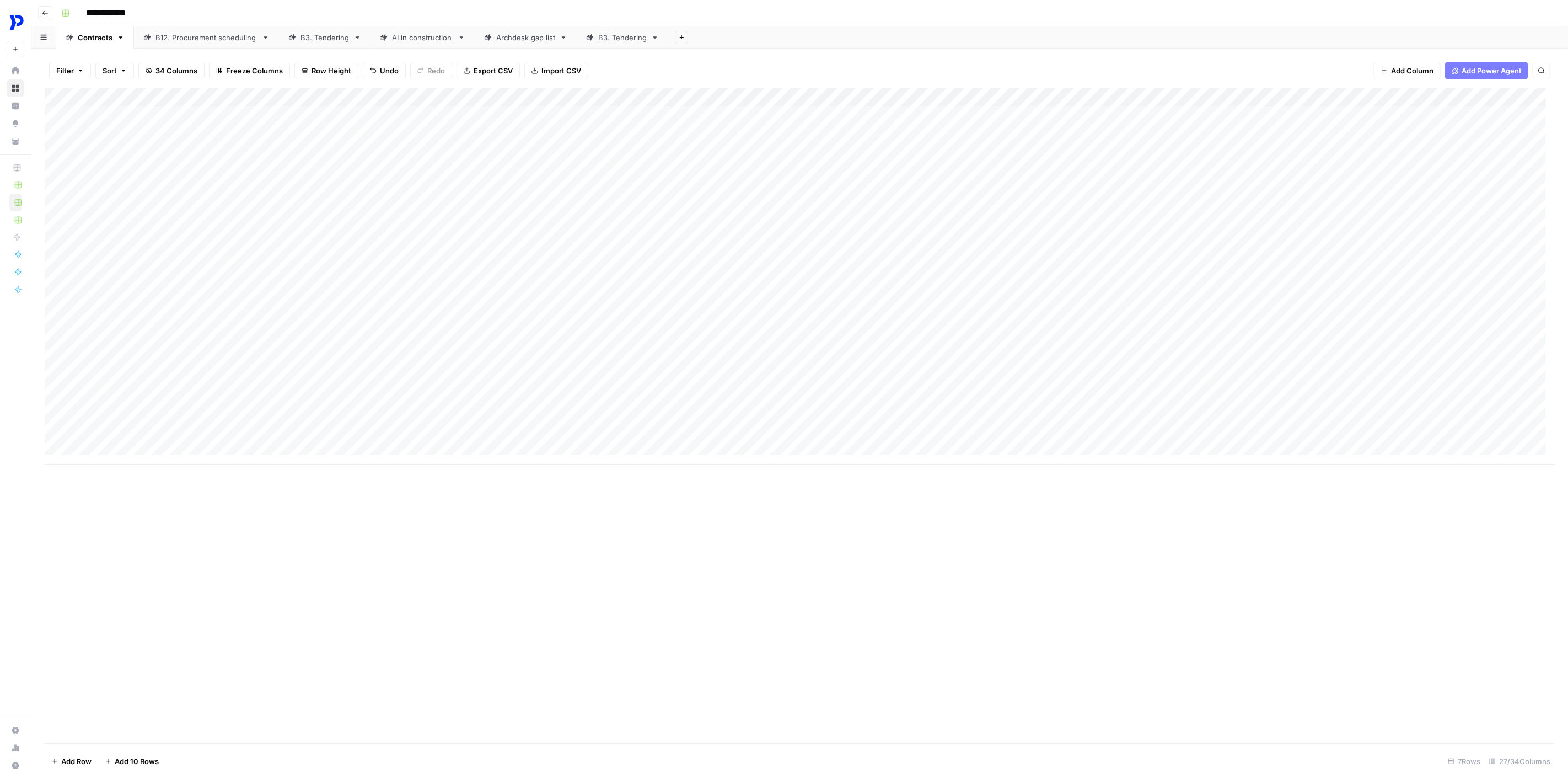
click at [117, 448] on div "Add Column" at bounding box center [799, 277] width 1510 height 376
drag, startPoint x: 68, startPoint y: 577, endPoint x: 69, endPoint y: 571, distance: 6.1
click at [68, 558] on div "Add Column" at bounding box center [799, 415] width 1510 height 655
click at [113, 502] on div "Add Column" at bounding box center [799, 300] width 1510 height 425
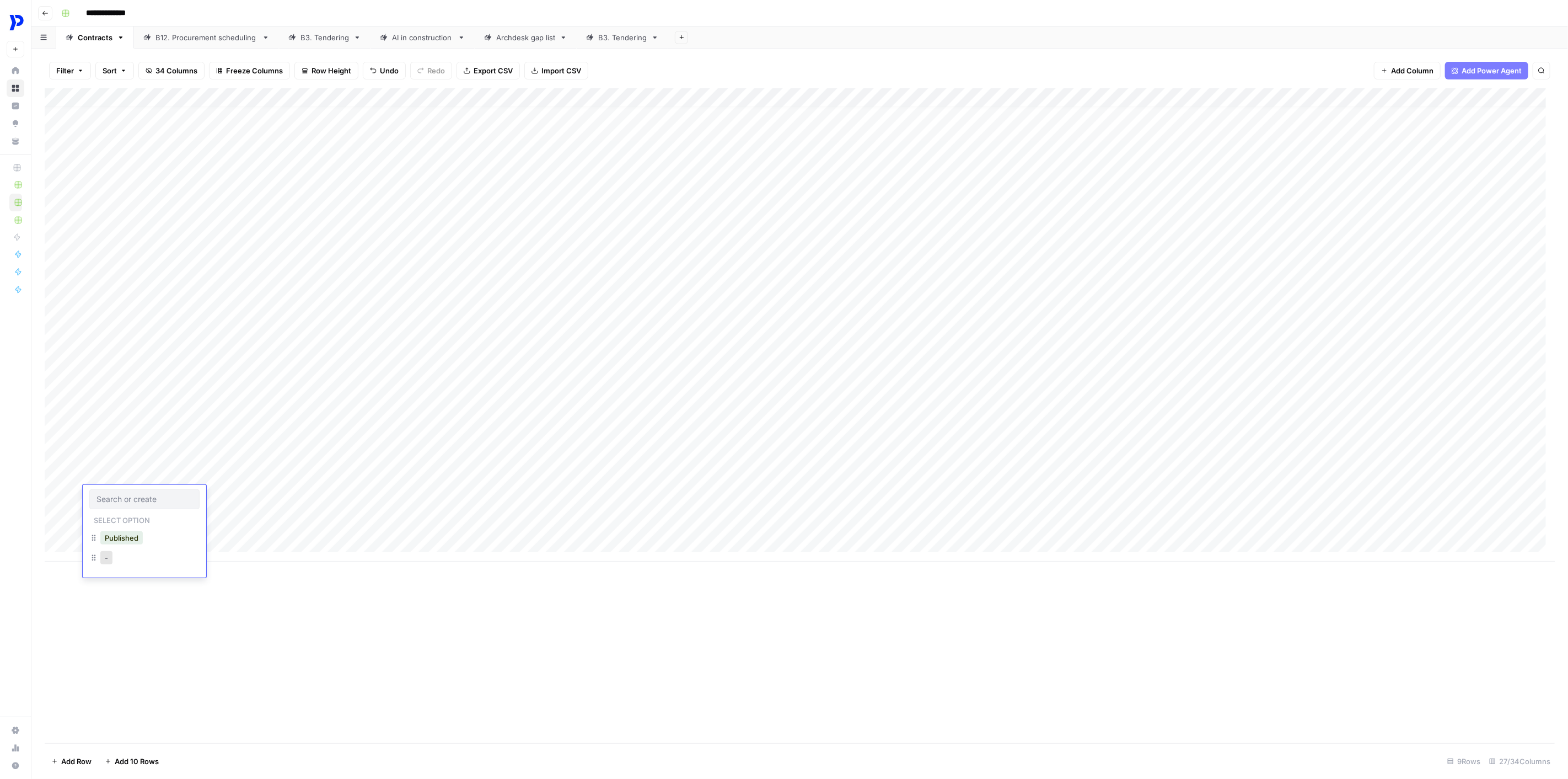
click at [1, 558] on div "ProcurePro New Home Browse Insights Opportunities Your Data Recent Grids Founde…" at bounding box center [15, 389] width 31 height 779
drag, startPoint x: 207, startPoint y: 587, endPoint x: 125, endPoint y: 548, distance: 90.8
click at [201, 558] on div "Add Column" at bounding box center [799, 415] width 1510 height 655
click at [113, 541] on div "Add Column" at bounding box center [799, 325] width 1510 height 473
drag, startPoint x: 100, startPoint y: 770, endPoint x: 96, endPoint y: 757, distance: 13.6
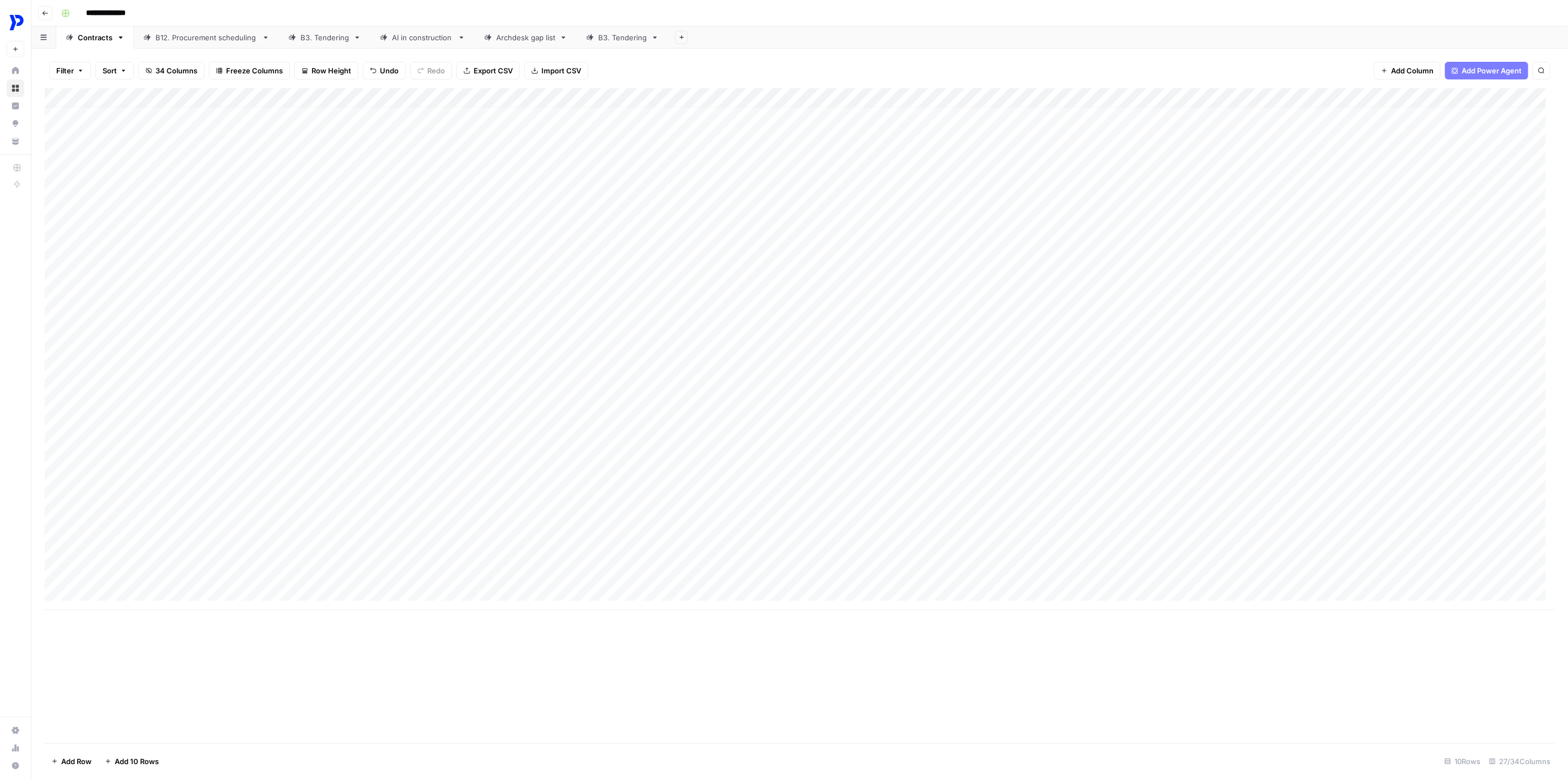
click at [97, 558] on footer "Add Row Add 10 Rows 10 Rows 27/34 Columns" at bounding box center [799, 761] width 1510 height 36
click at [101, 558] on div "Add Column" at bounding box center [799, 349] width 1510 height 522
drag, startPoint x: 166, startPoint y: 734, endPoint x: 139, endPoint y: 694, distance: 48.3
click at [163, 558] on div "Add Column" at bounding box center [799, 415] width 1510 height 655
click at [119, 558] on div "Add Column" at bounding box center [799, 373] width 1510 height 571
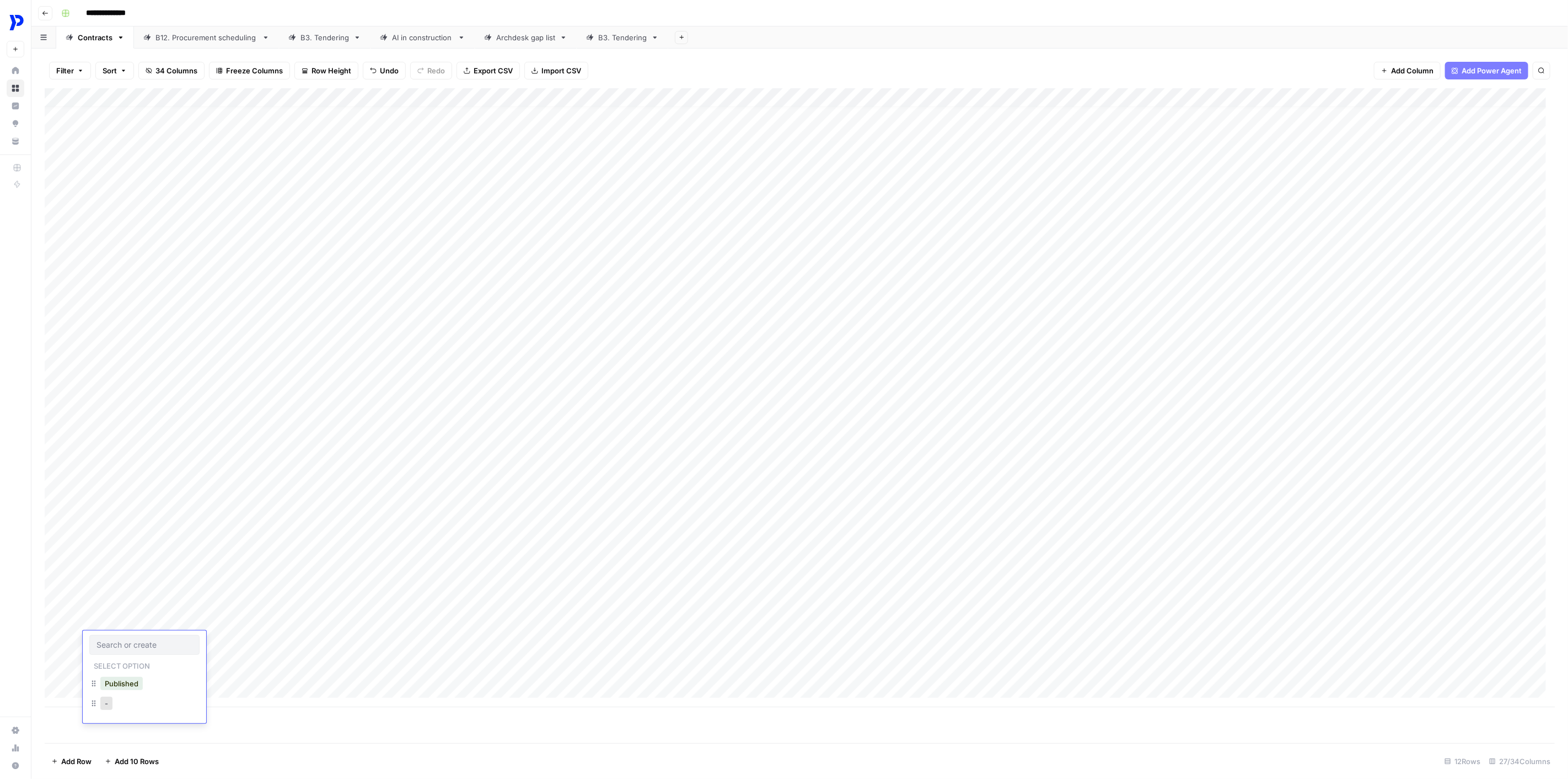
click at [239, 558] on div "Add Column" at bounding box center [799, 415] width 1510 height 655
click at [125, 558] on div "Add Column" at bounding box center [799, 398] width 1510 height 619
click at [102, 558] on div "Add Column" at bounding box center [799, 415] width 1510 height 655
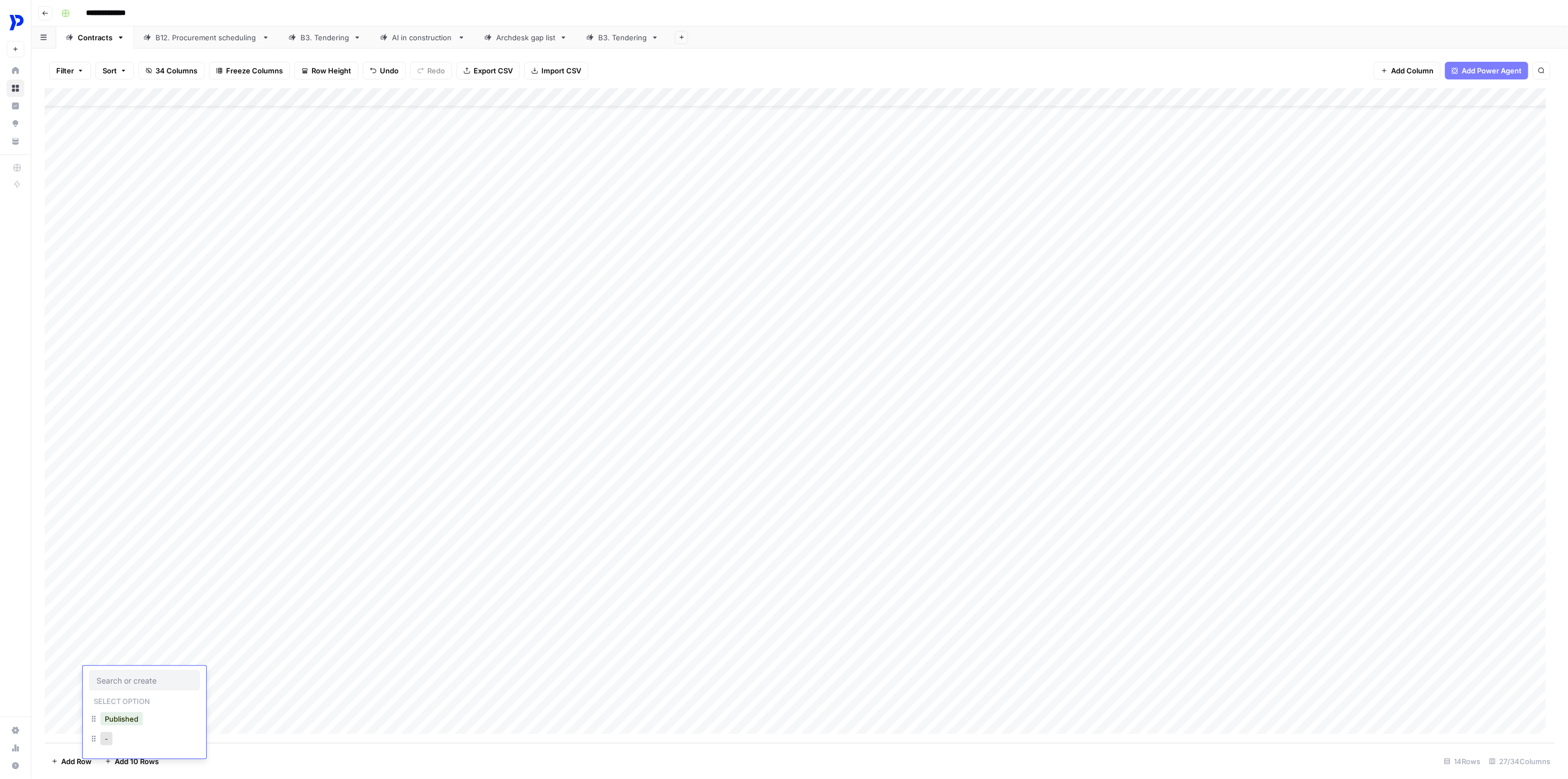
click at [303, 558] on footer "Add Row Add 10 Rows 14 Rows 27/34 Columns" at bounding box center [799, 761] width 1510 height 36
